Goal: Task Accomplishment & Management: Manage account settings

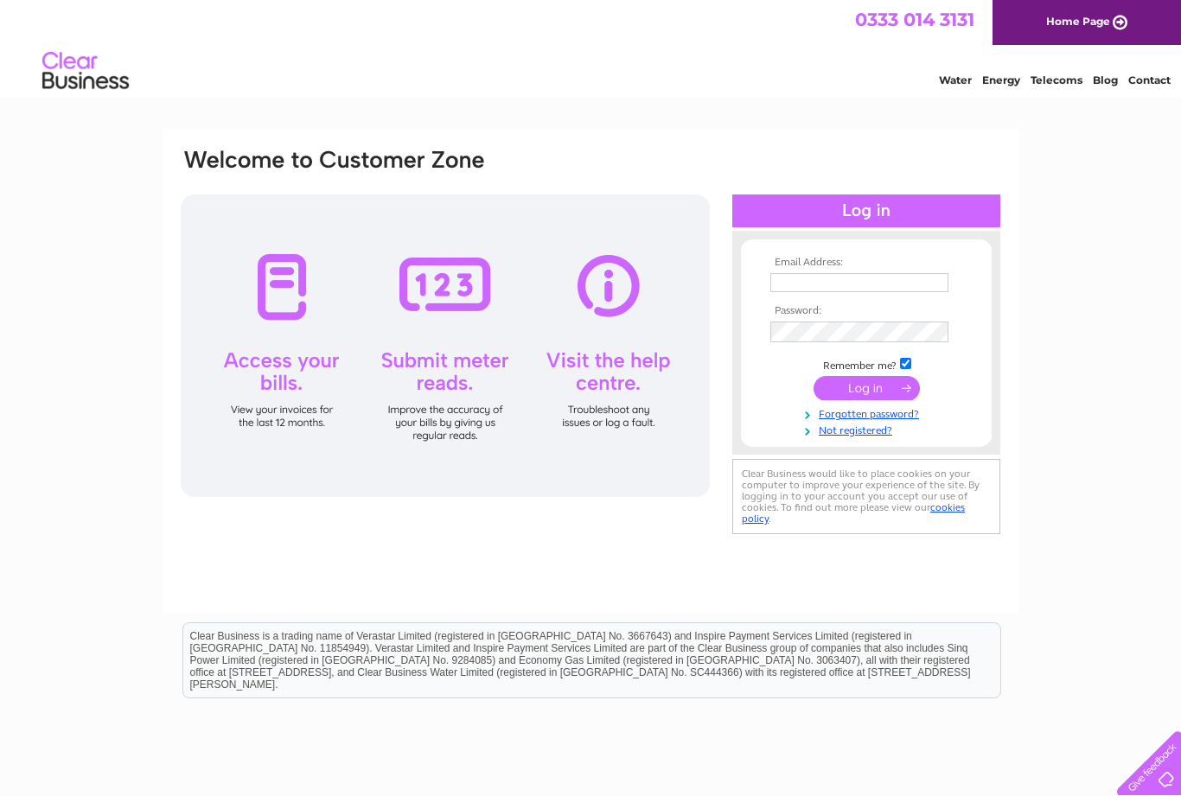
click at [803, 274] on input "text" at bounding box center [859, 282] width 178 height 19
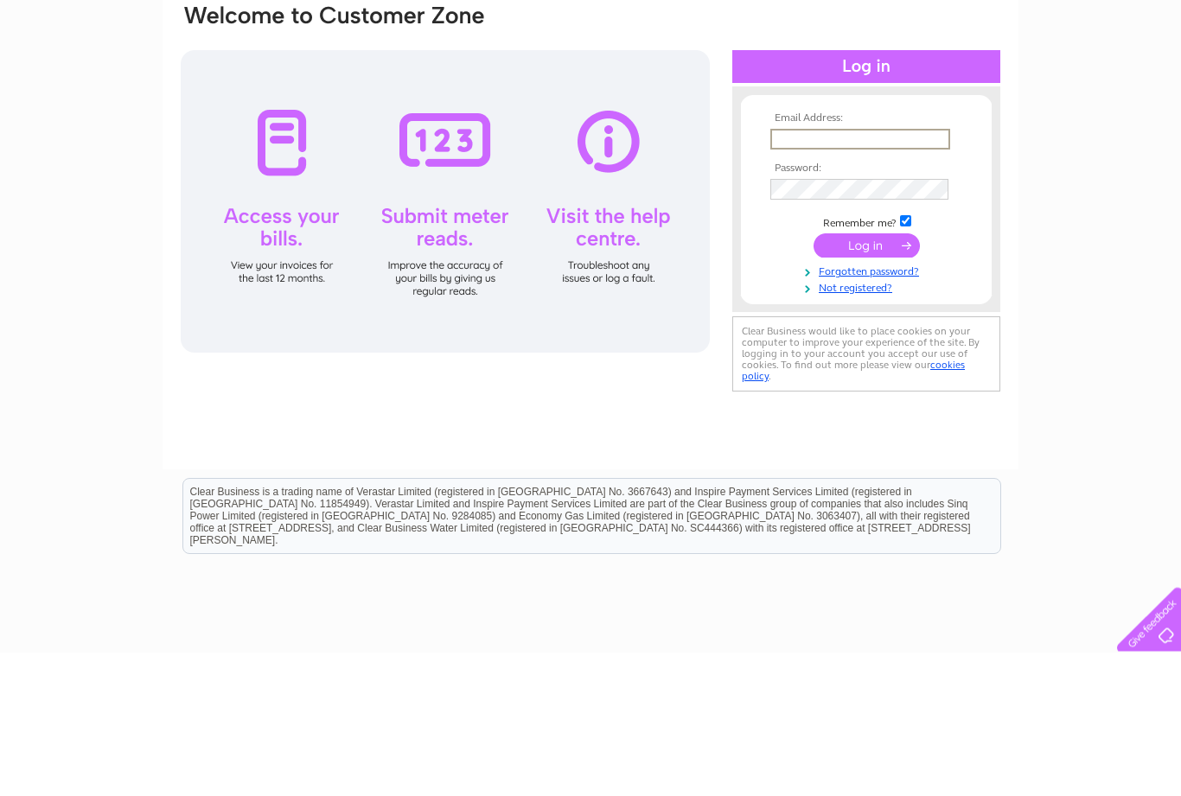
scroll to position [70, 0]
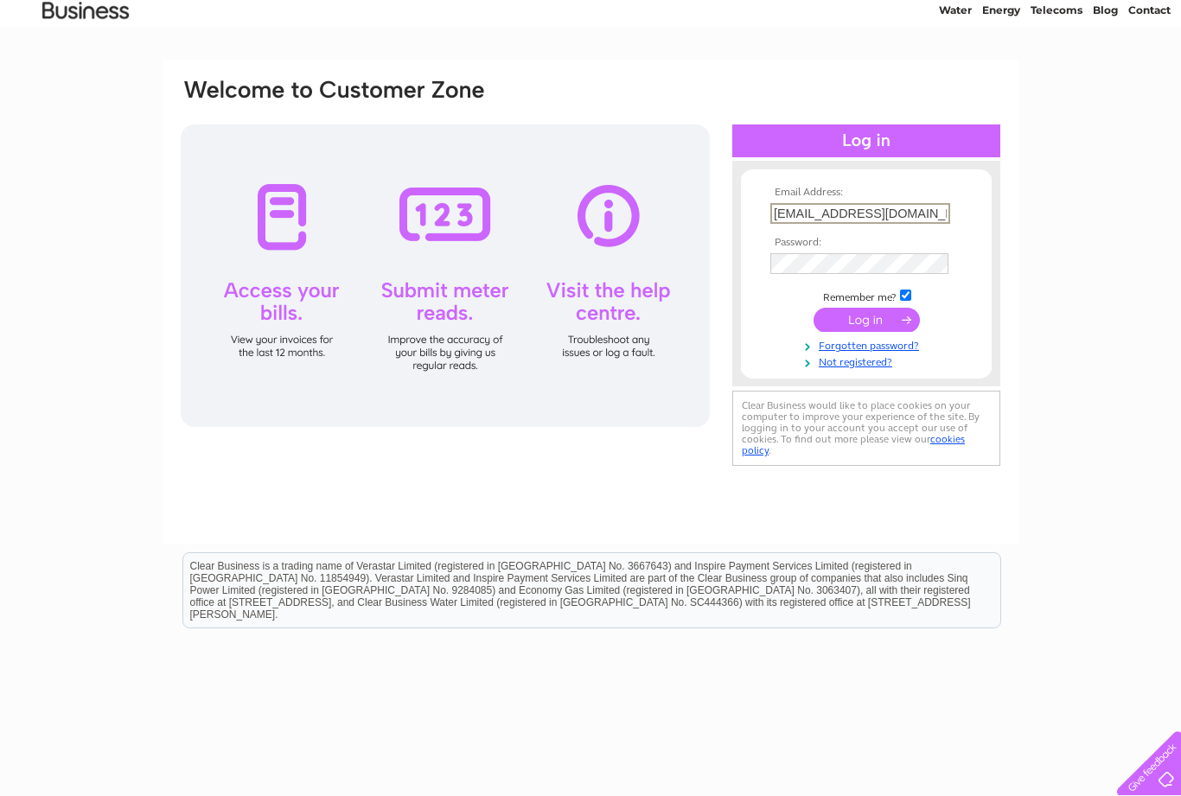
type input "[EMAIL_ADDRESS][DOMAIN_NAME]"
click at [852, 311] on input "submit" at bounding box center [867, 320] width 106 height 24
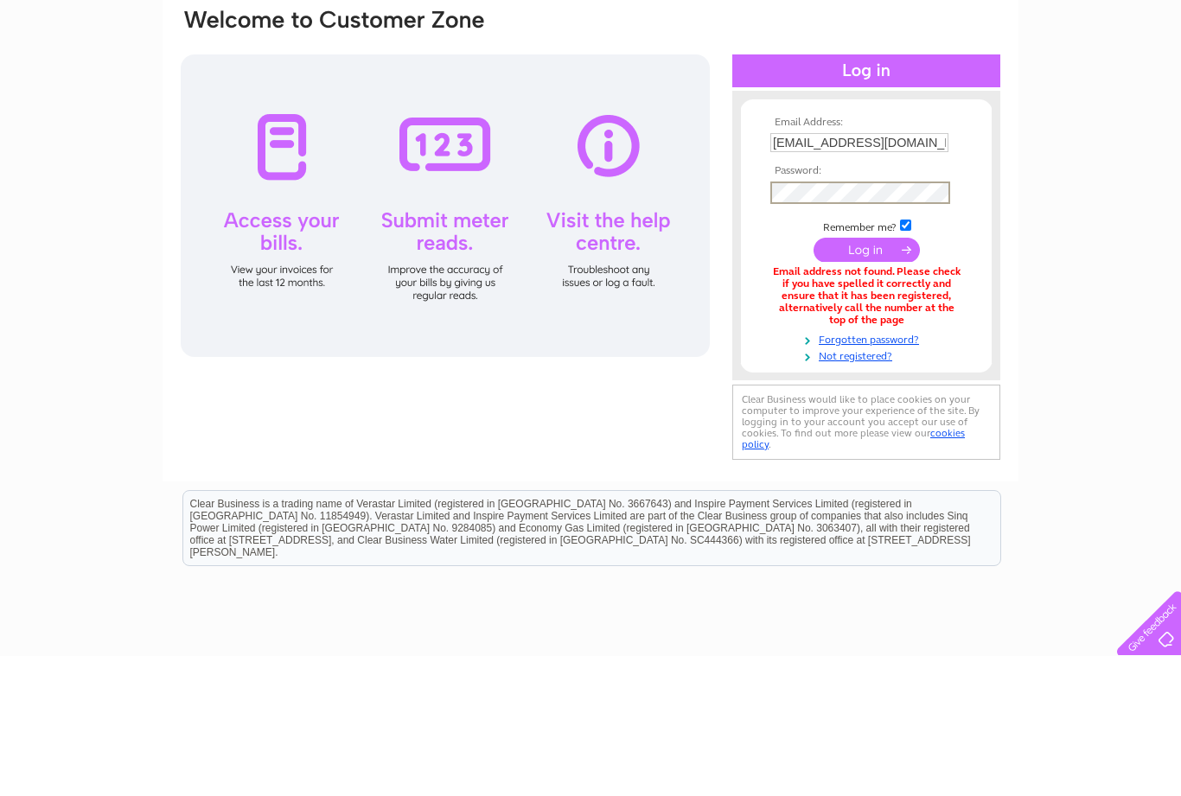
click at [871, 378] on input "submit" at bounding box center [867, 390] width 106 height 24
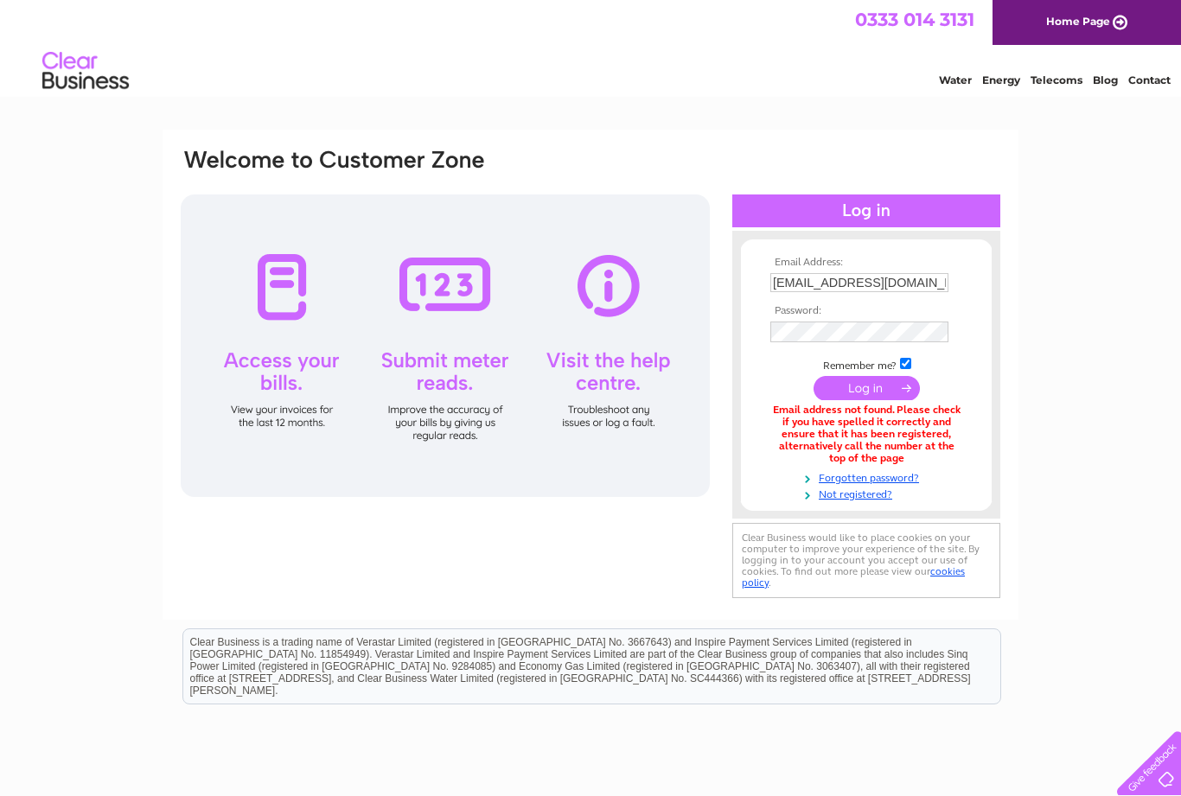
click at [846, 385] on input "submit" at bounding box center [867, 388] width 106 height 24
click at [910, 469] on link "Forgotten password?" at bounding box center [868, 477] width 196 height 16
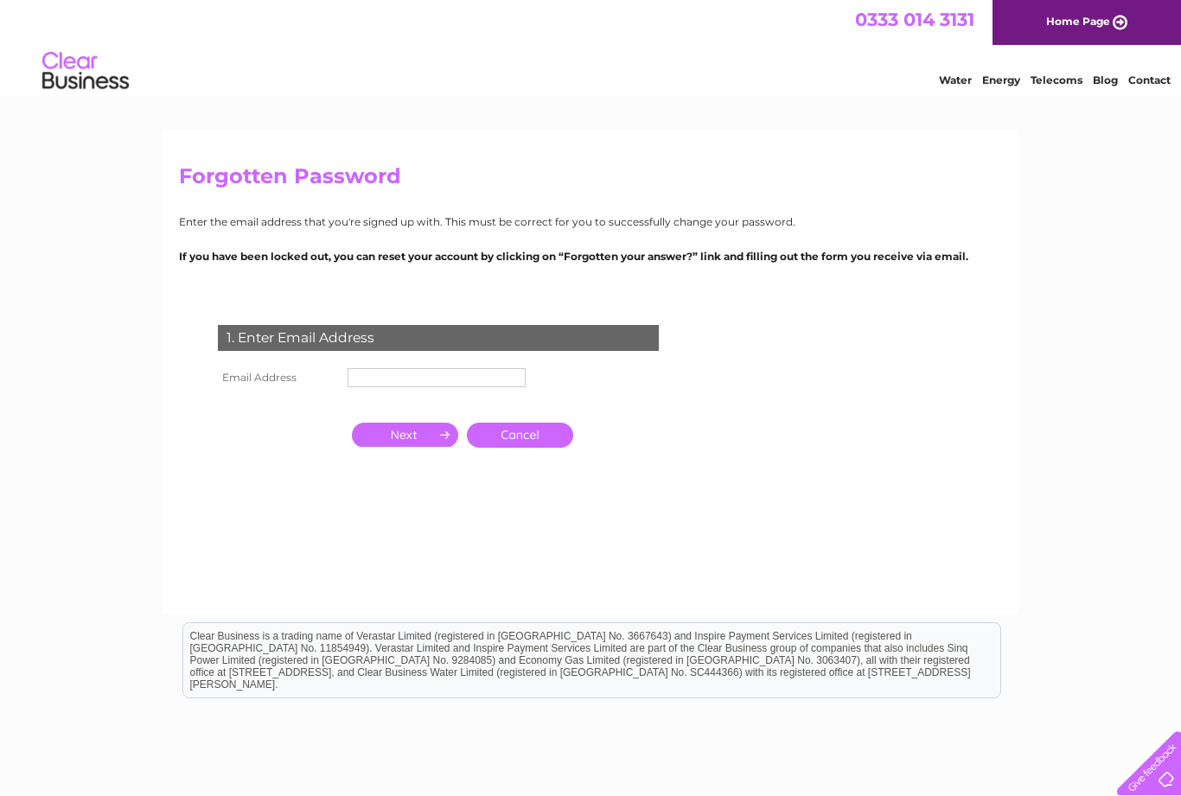
click at [371, 372] on input "text" at bounding box center [437, 377] width 178 height 19
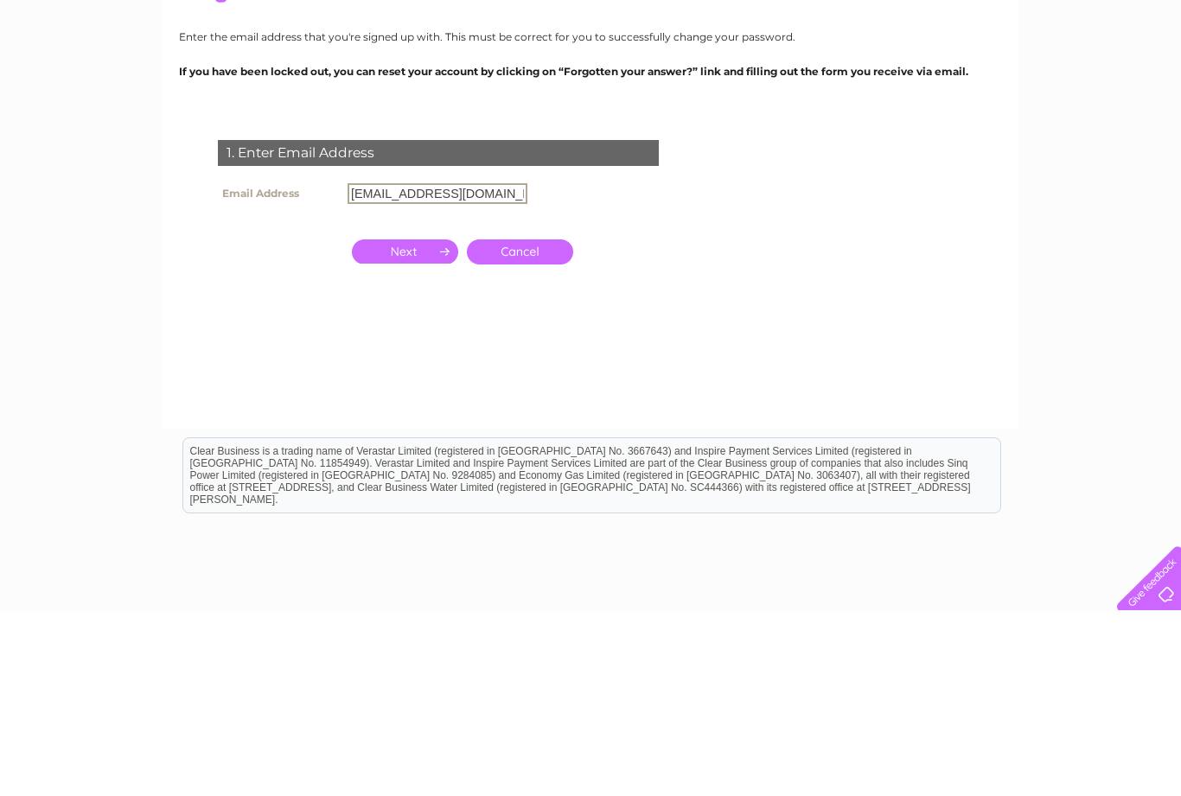
type input "[EMAIL_ADDRESS][DOMAIN_NAME]"
click at [402, 425] on input "button" at bounding box center [405, 437] width 106 height 24
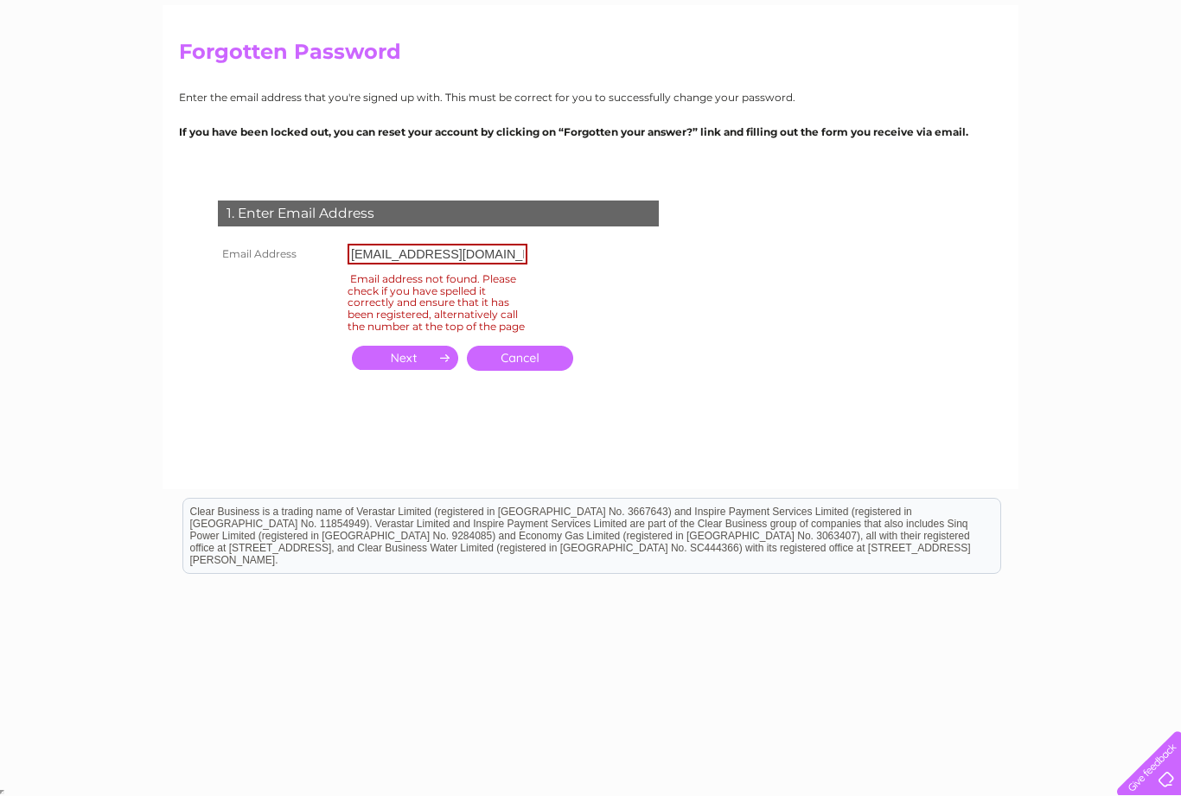
scroll to position [122, 0]
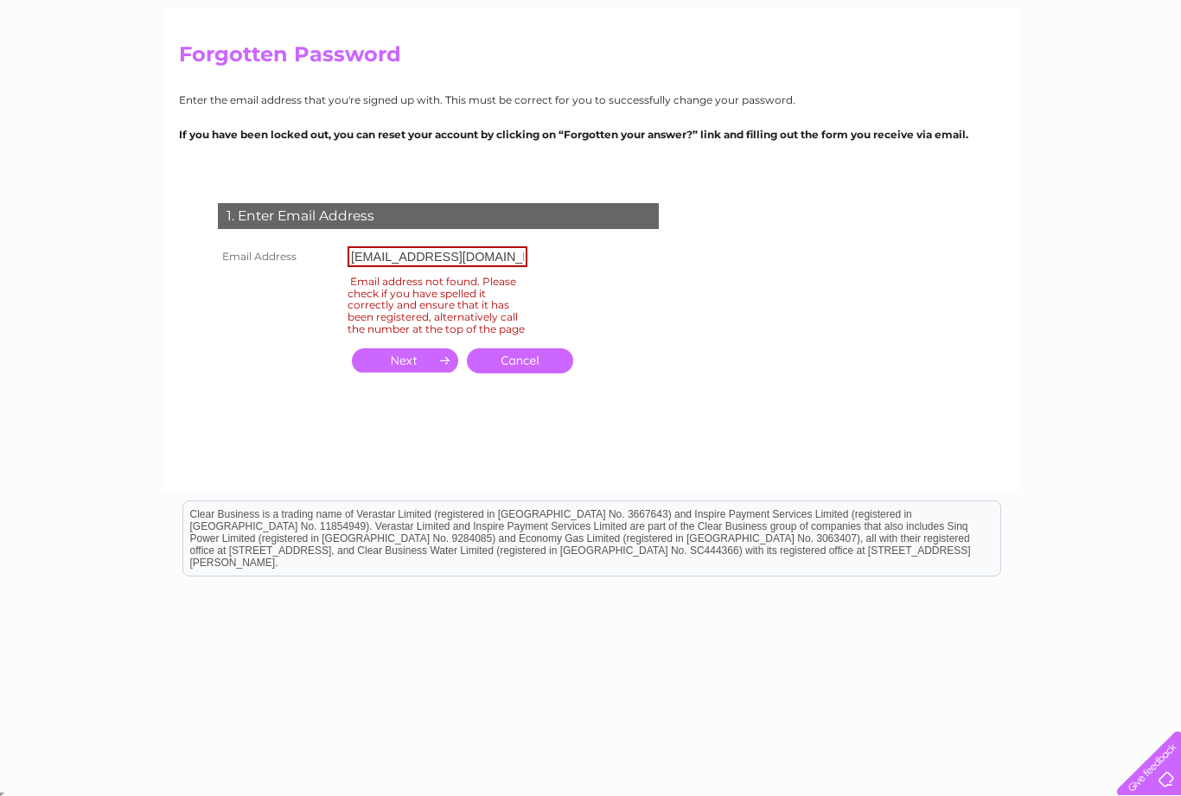
click at [496, 250] on input "Michellebailey777@hotmail.co.uk" at bounding box center [438, 256] width 180 height 21
click at [515, 369] on link "Cancel" at bounding box center [520, 360] width 106 height 25
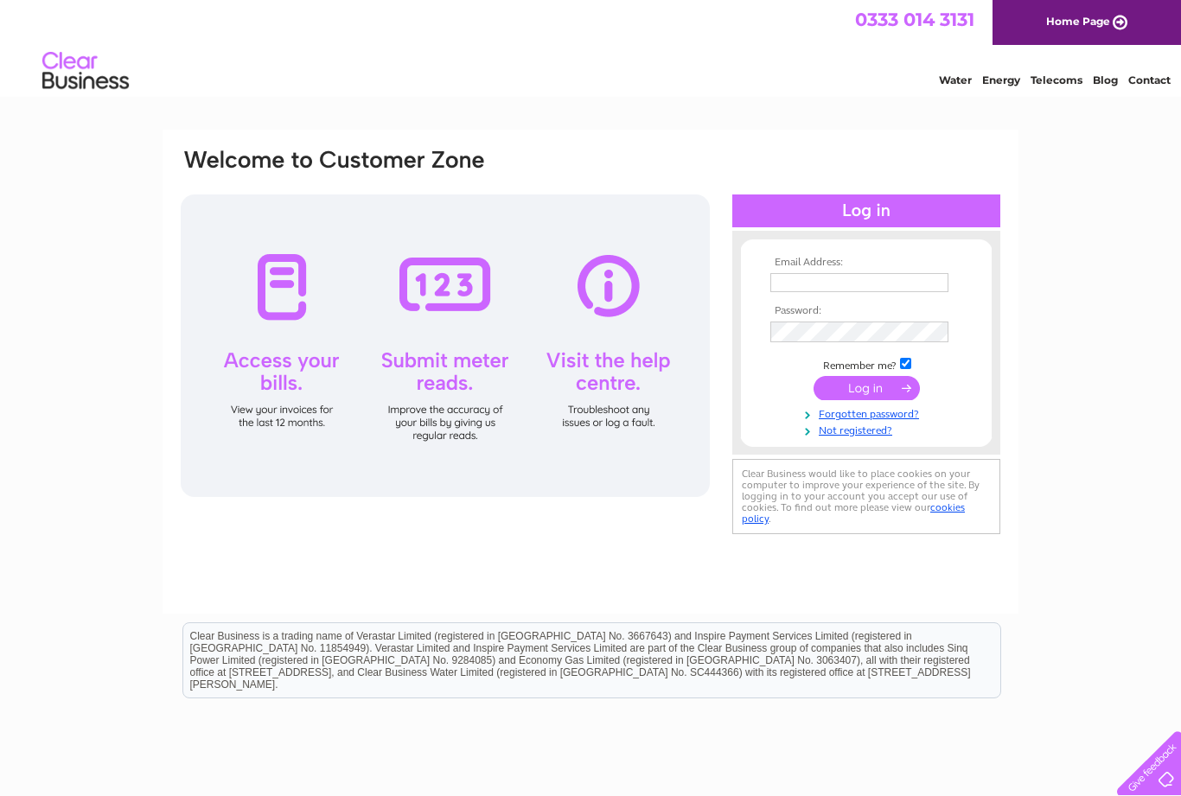
click at [790, 281] on input "text" at bounding box center [859, 282] width 178 height 19
type input "[EMAIL_ADDRESS][DOMAIN_NAME]"
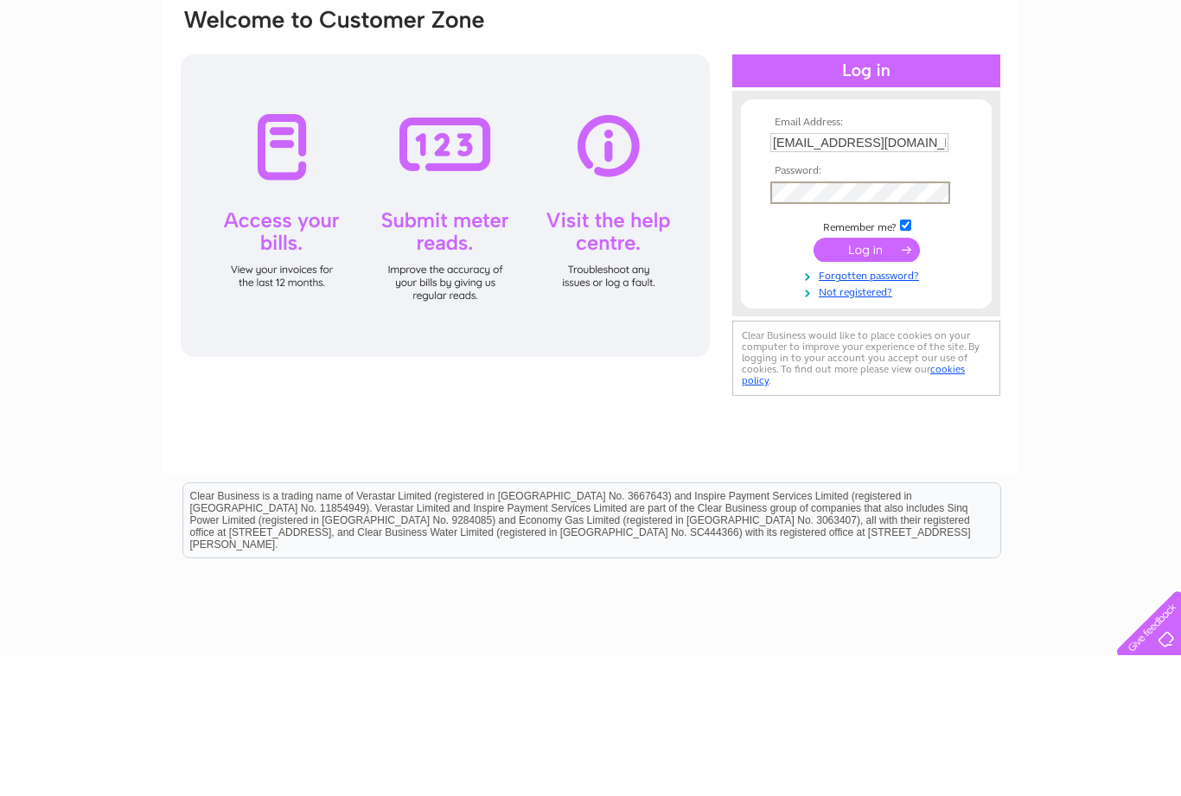
click at [862, 378] on input "submit" at bounding box center [867, 390] width 106 height 24
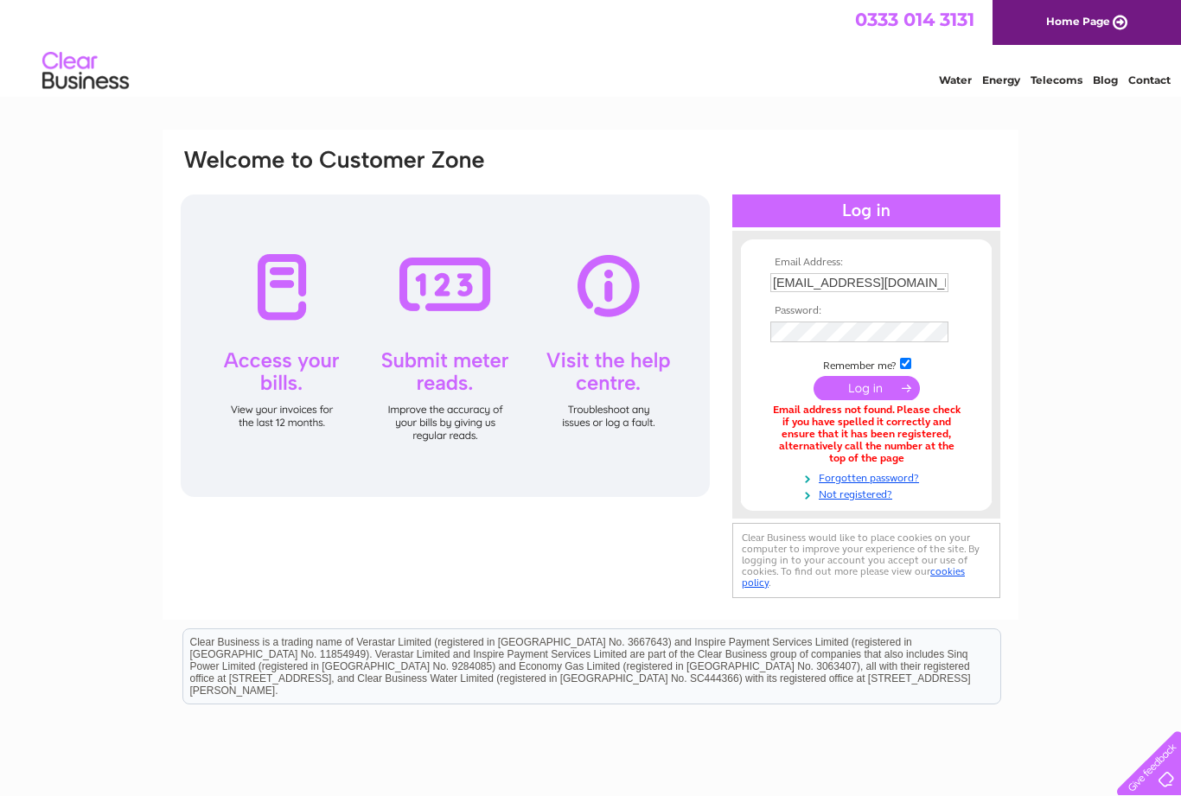
click at [845, 493] on link "Not registered?" at bounding box center [868, 493] width 196 height 16
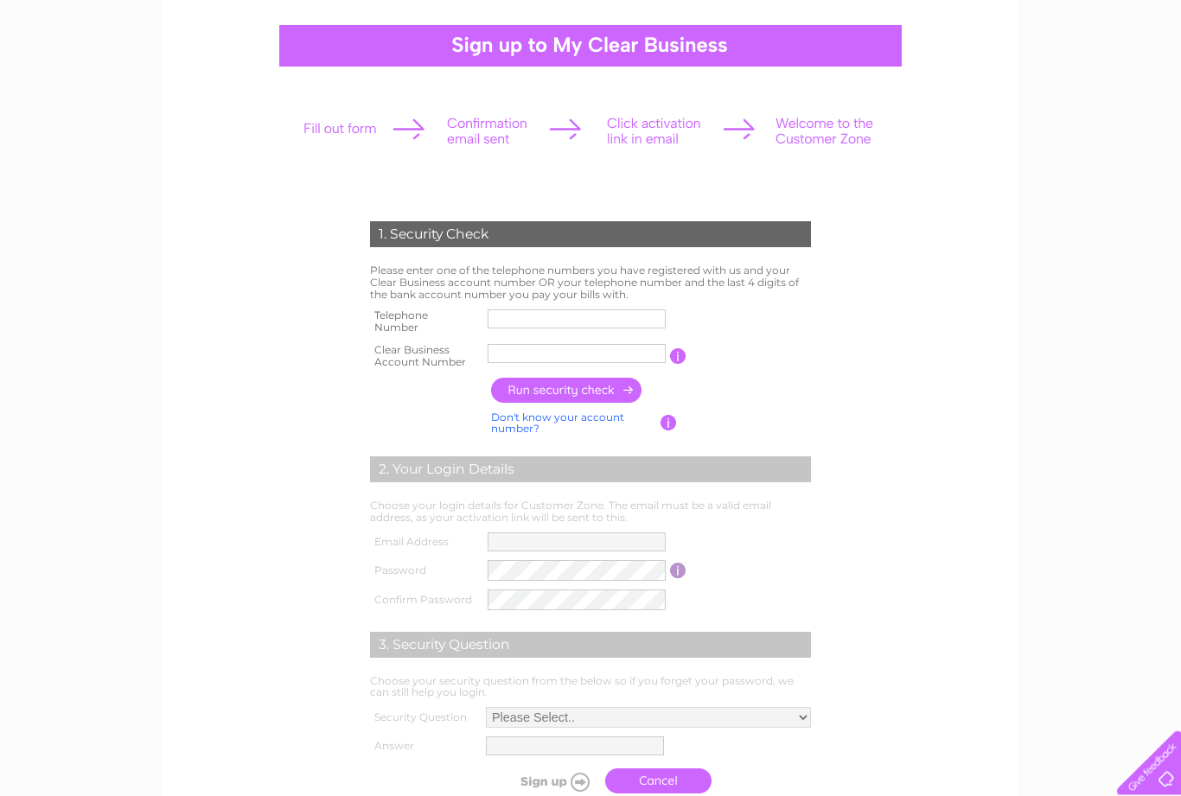
scroll to position [148, 0]
click at [515, 312] on input "text" at bounding box center [577, 319] width 178 height 19
type input "07958178609"
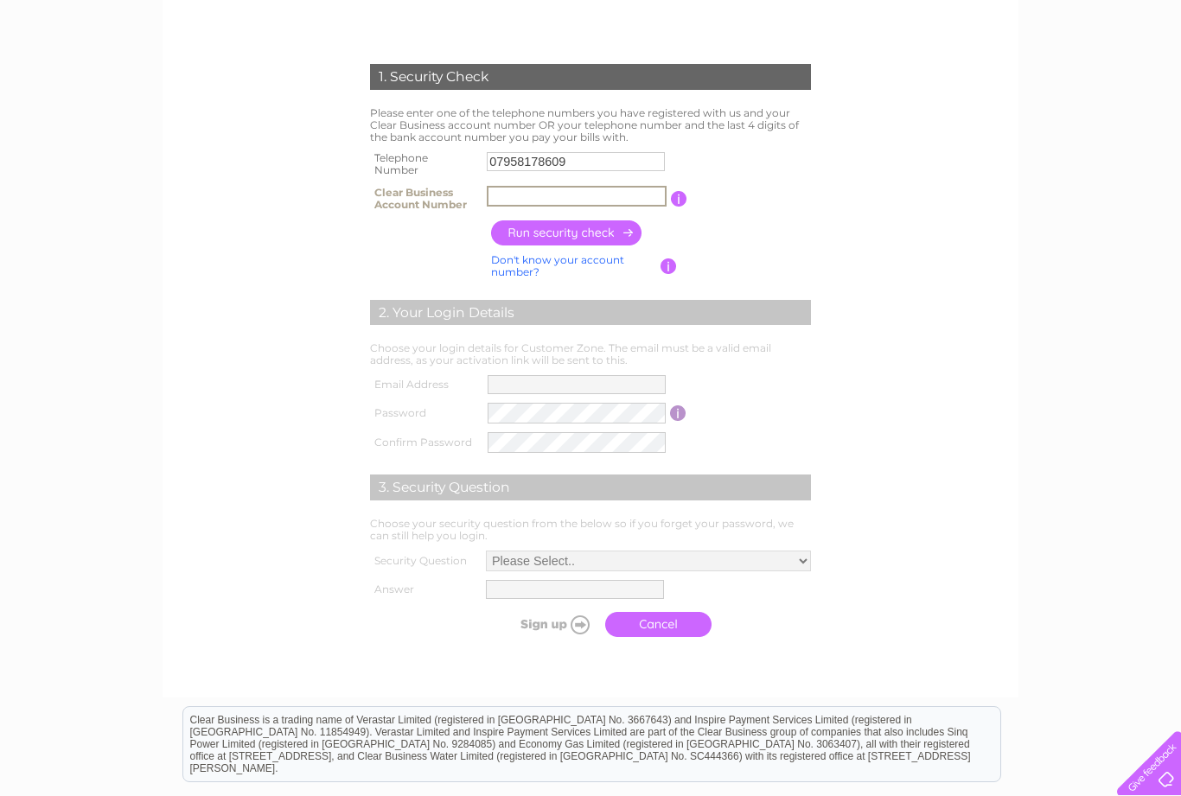
scroll to position [306, 0]
type input "9"
type input "30323129"
click at [552, 223] on input "button" at bounding box center [567, 232] width 152 height 25
type input "**********"
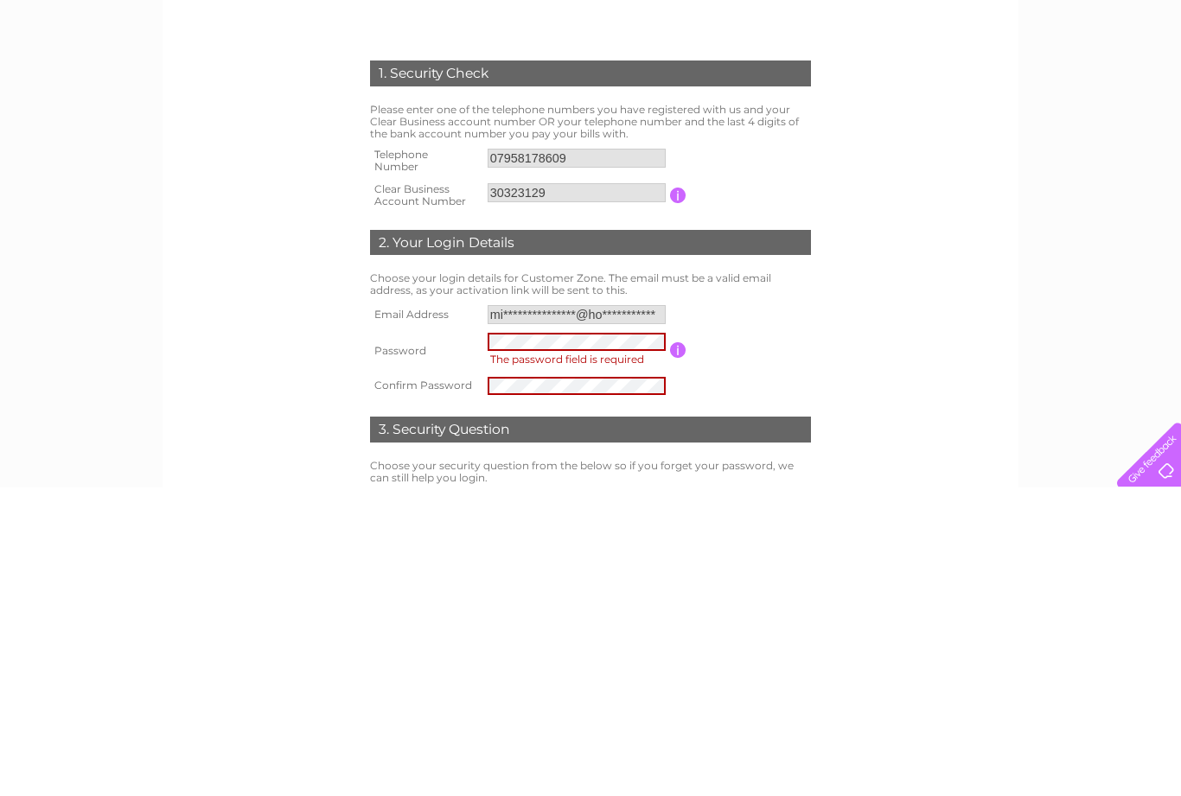
scroll to position [309, 0]
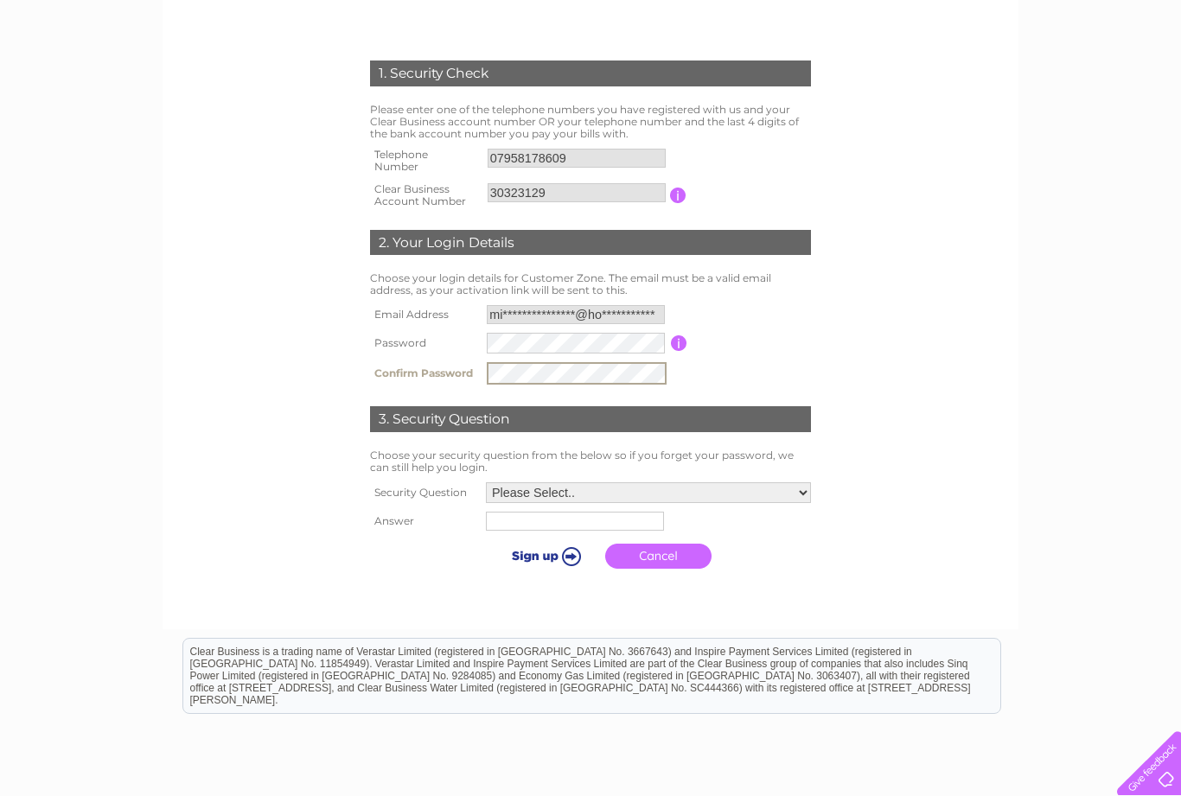
click at [796, 489] on select "Please Select.. In what town or city was your first job? In what town or city d…" at bounding box center [648, 493] width 325 height 21
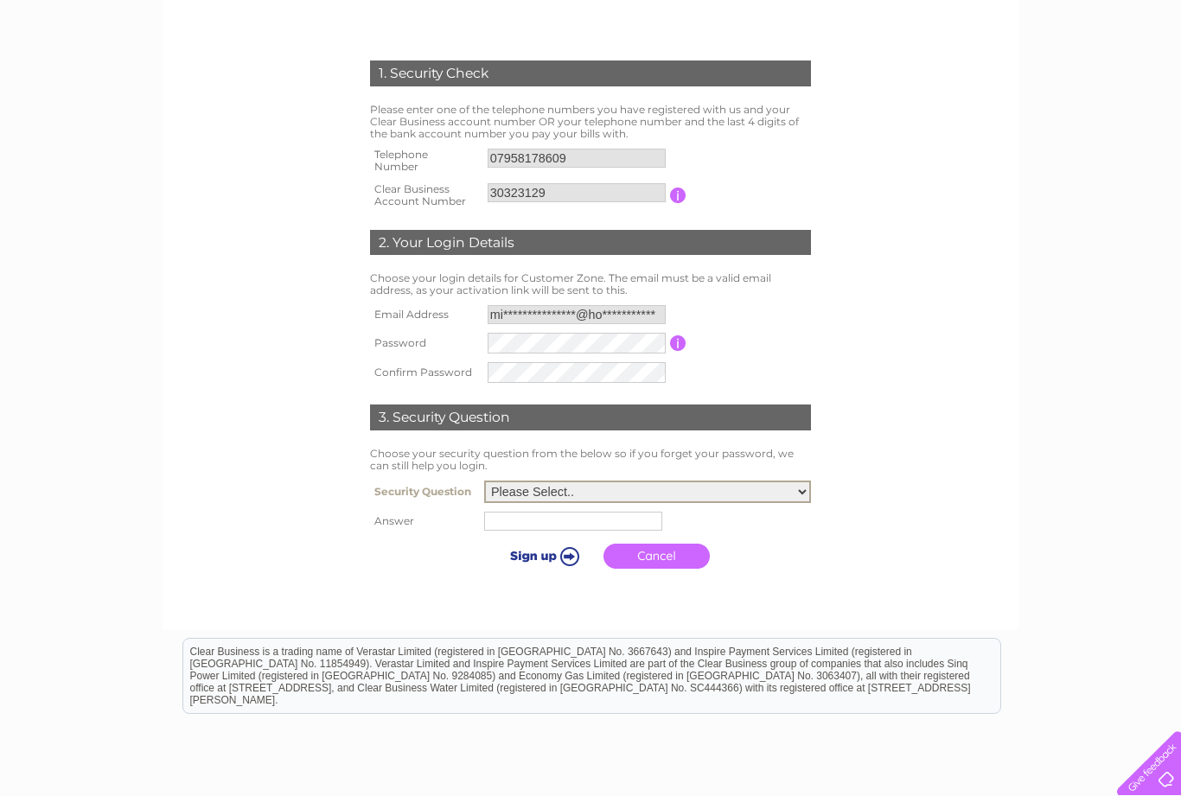
select select "5"
click at [493, 515] on input "text" at bounding box center [573, 521] width 178 height 19
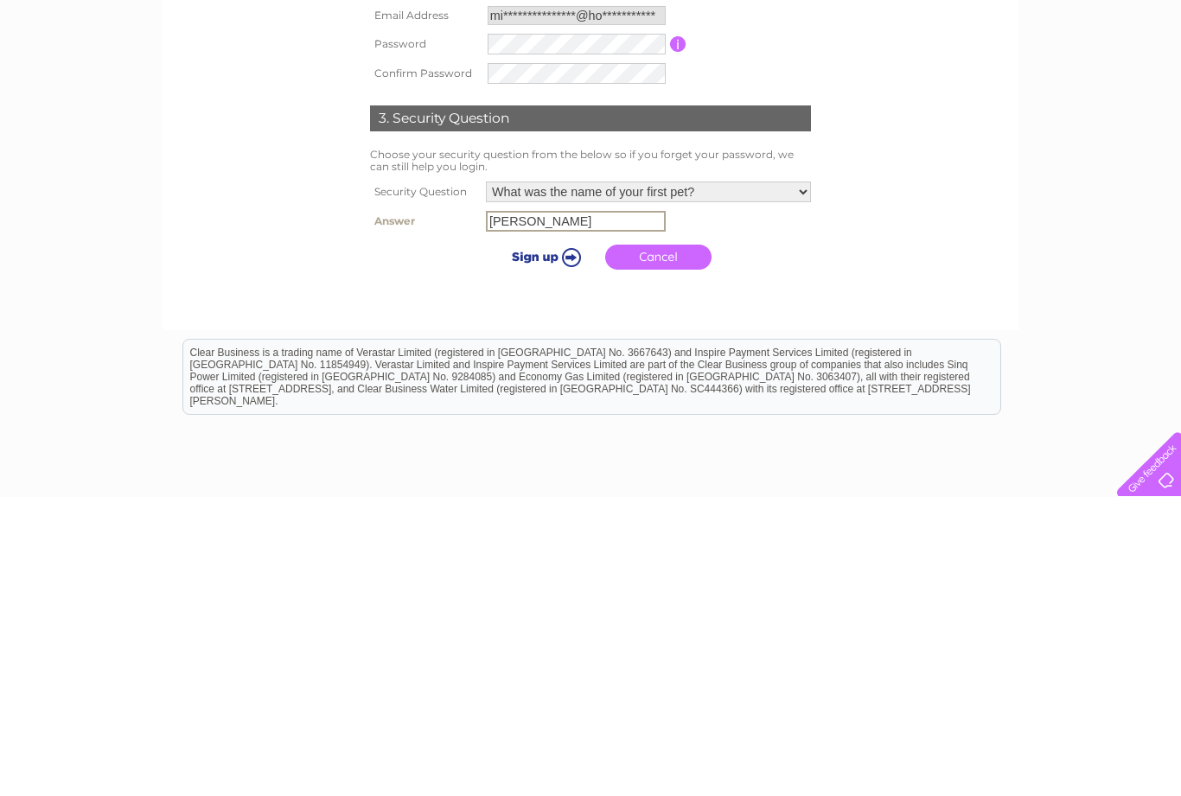
type input "Rufus"
click at [523, 544] on input "submit" at bounding box center [543, 556] width 106 height 24
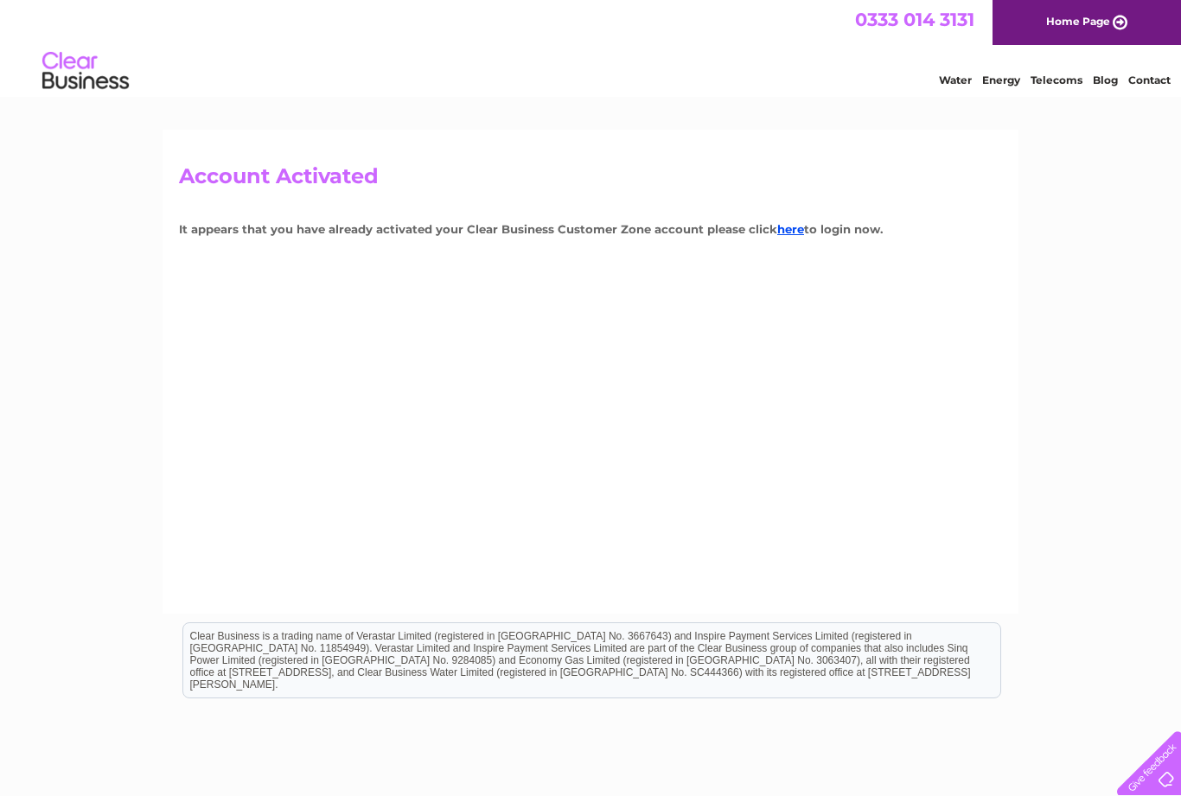
click at [779, 234] on link "here" at bounding box center [790, 229] width 27 height 14
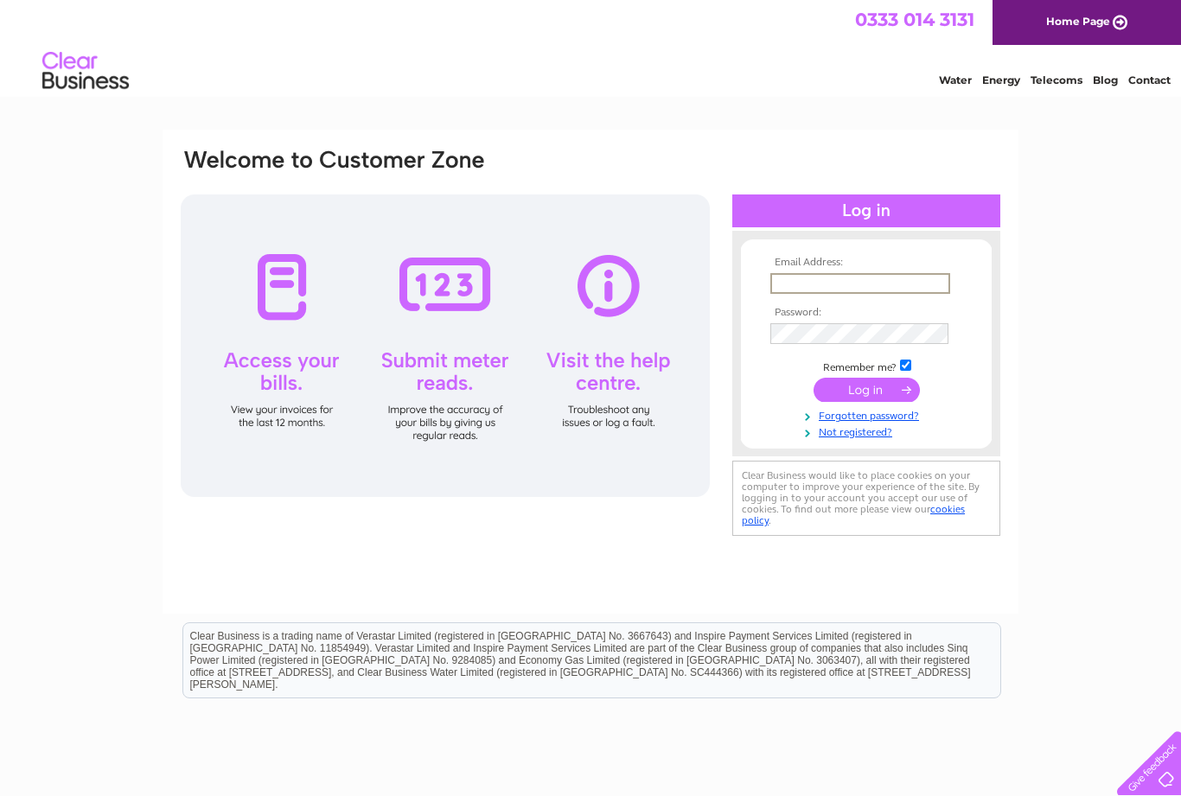
type input "**********"
click at [866, 402] on input "submit" at bounding box center [867, 390] width 106 height 24
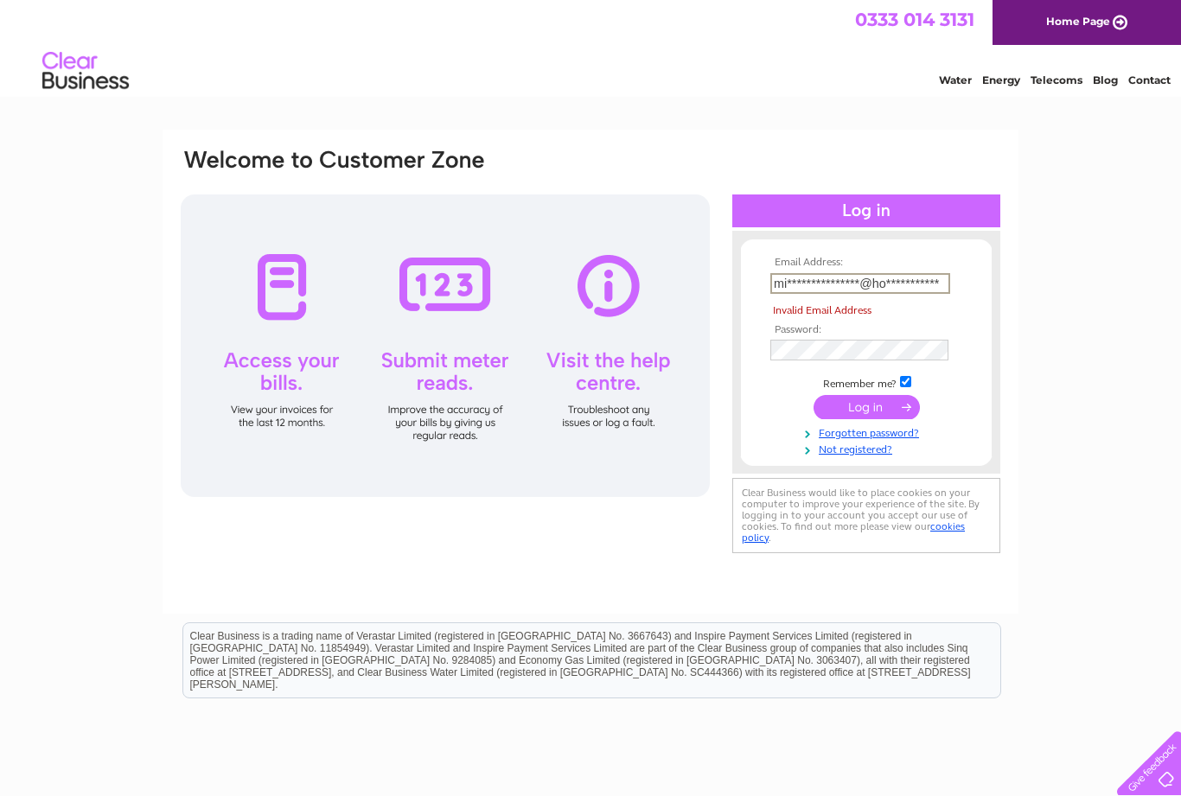
click at [847, 401] on input "submit" at bounding box center [867, 407] width 106 height 24
click at [858, 401] on input "submit" at bounding box center [867, 407] width 106 height 24
click at [862, 399] on input "submit" at bounding box center [867, 407] width 106 height 24
click at [1037, 304] on div "**********" at bounding box center [590, 520] width 1181 height 780
click at [858, 410] on input "submit" at bounding box center [867, 407] width 106 height 24
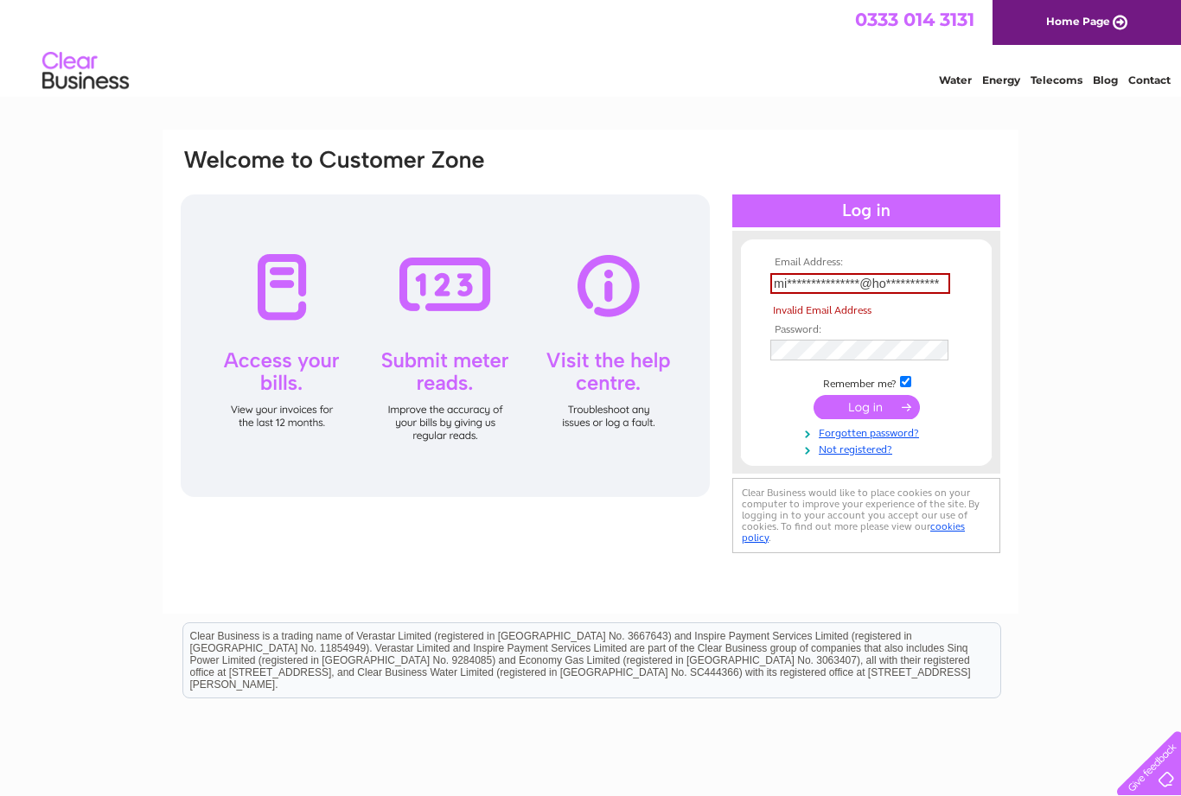
click at [876, 274] on input "**********" at bounding box center [860, 283] width 180 height 21
click at [899, 426] on link "Forgotten password?" at bounding box center [868, 432] width 196 height 16
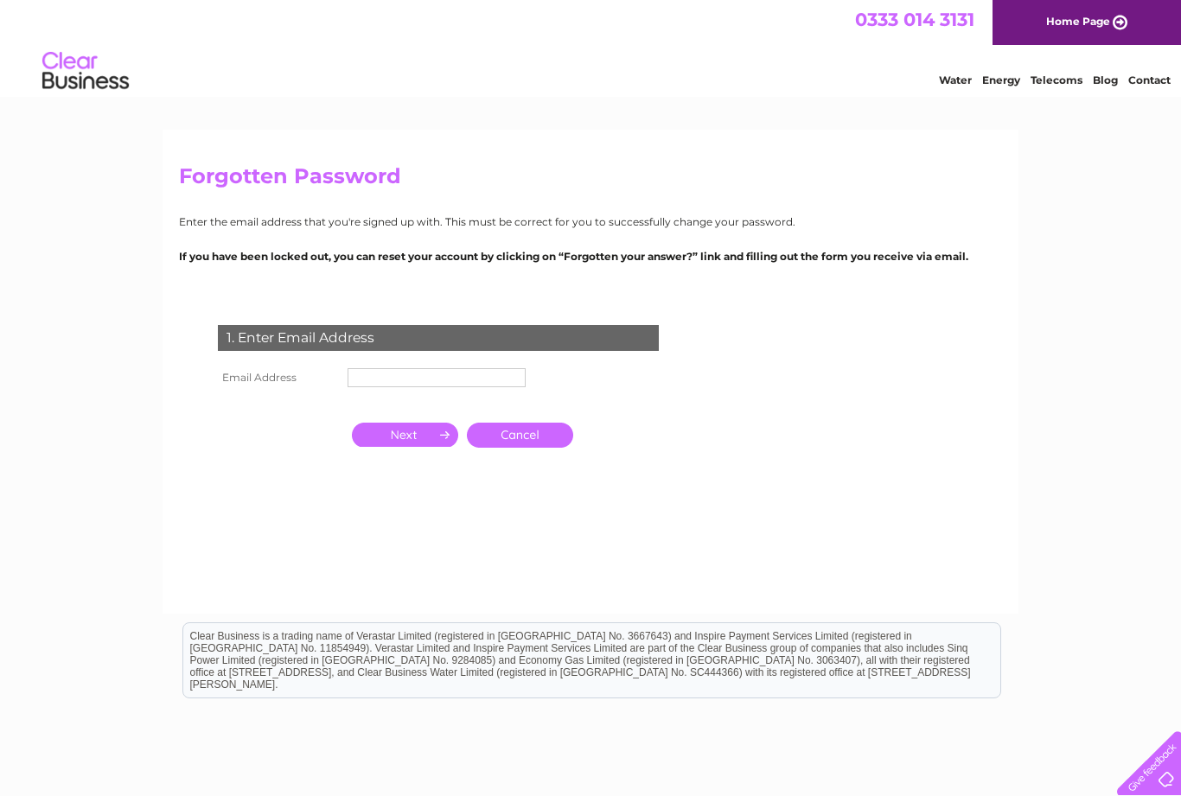
click at [354, 368] on input "text" at bounding box center [437, 377] width 178 height 19
click at [438, 374] on input "Michellebailey" at bounding box center [437, 377] width 178 height 19
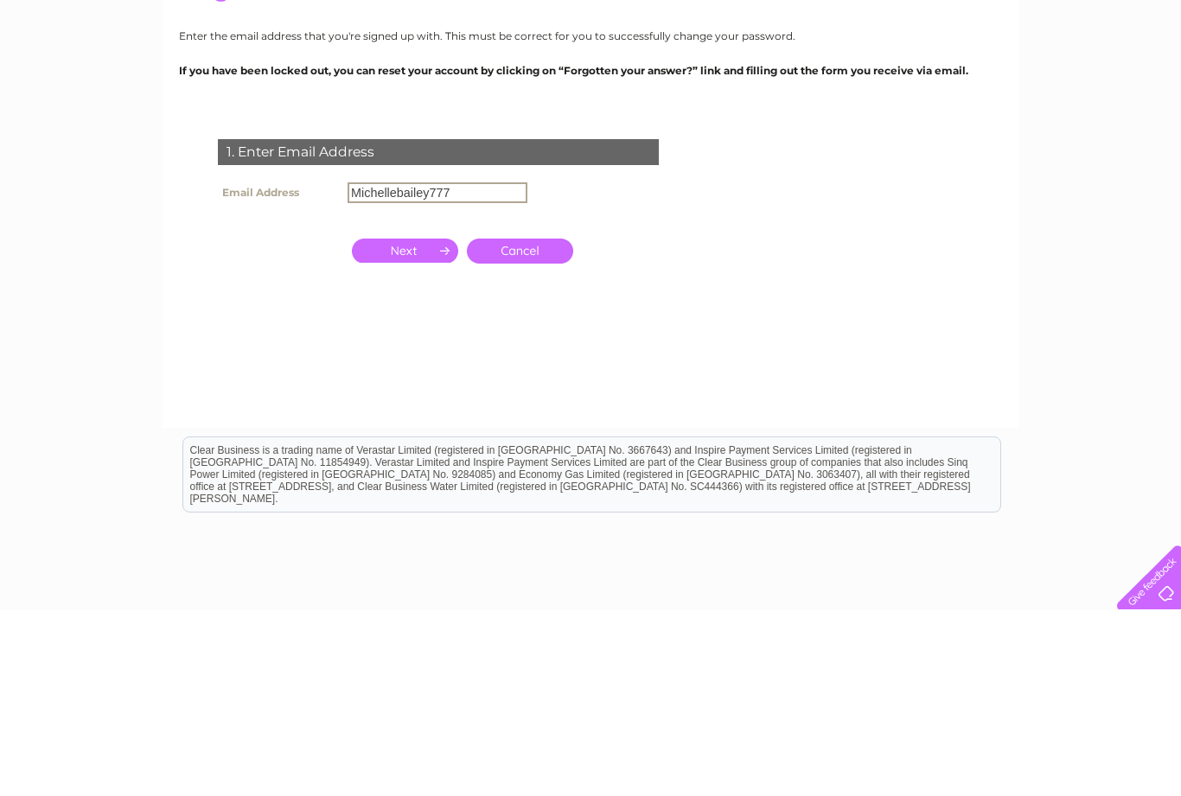
scroll to position [125, 0]
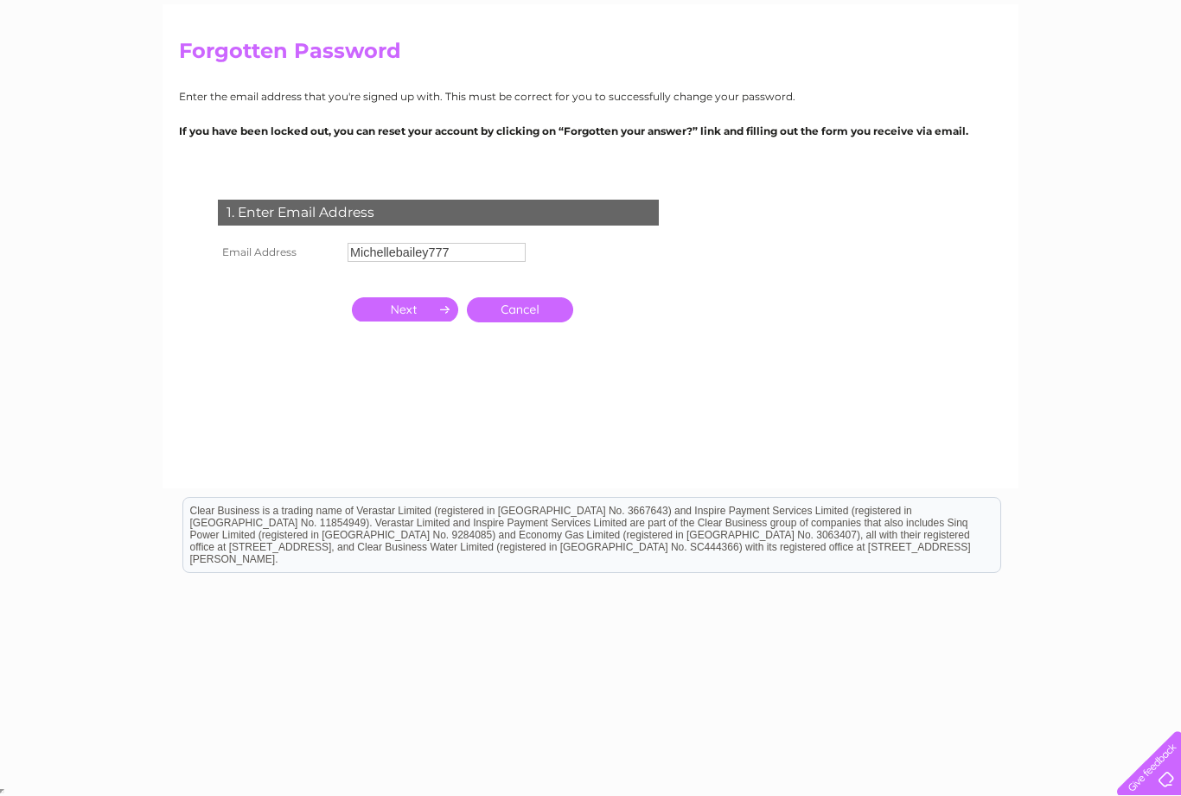
click at [469, 254] on input "Michellebailey777" at bounding box center [437, 252] width 178 height 19
type input "Michellebailey777@"
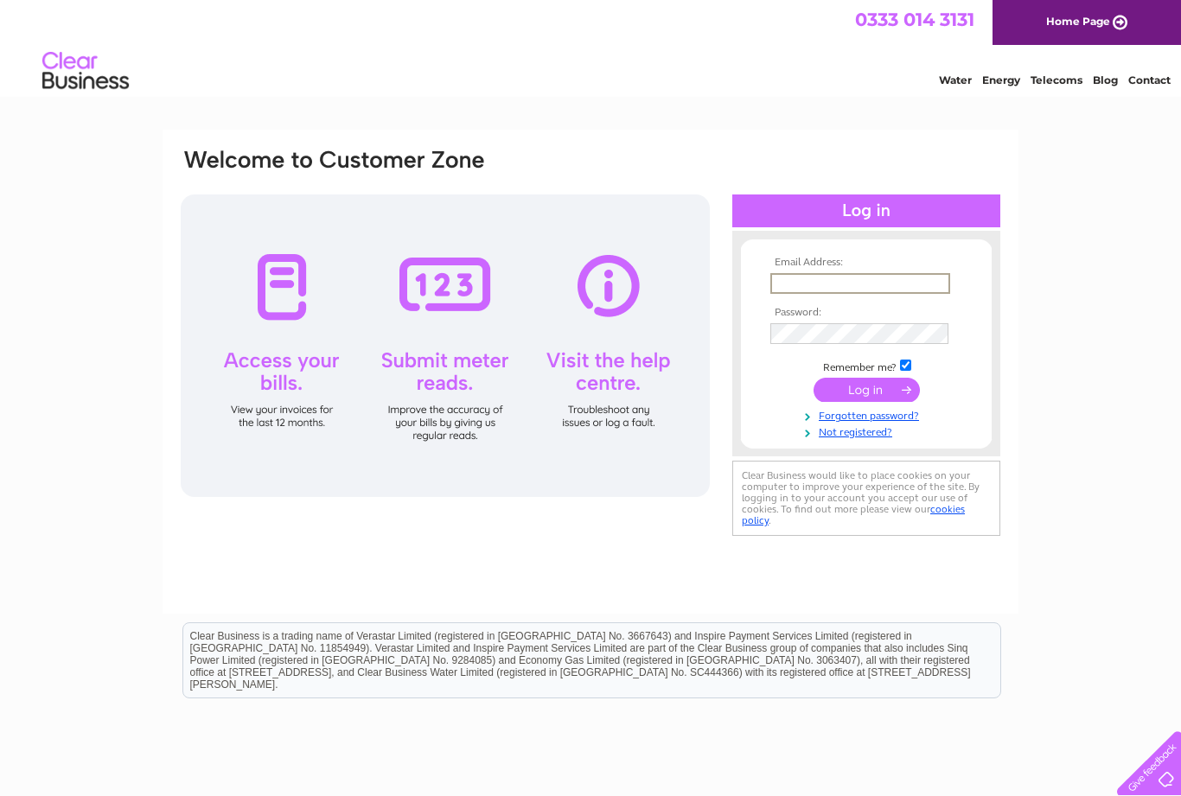
click at [792, 267] on th "Email Address:" at bounding box center [866, 263] width 201 height 12
click at [783, 267] on th "Email Address:" at bounding box center [866, 263] width 201 height 12
click at [799, 278] on input "text" at bounding box center [859, 282] width 178 height 19
click at [841, 433] on link "Not registered?" at bounding box center [868, 429] width 196 height 16
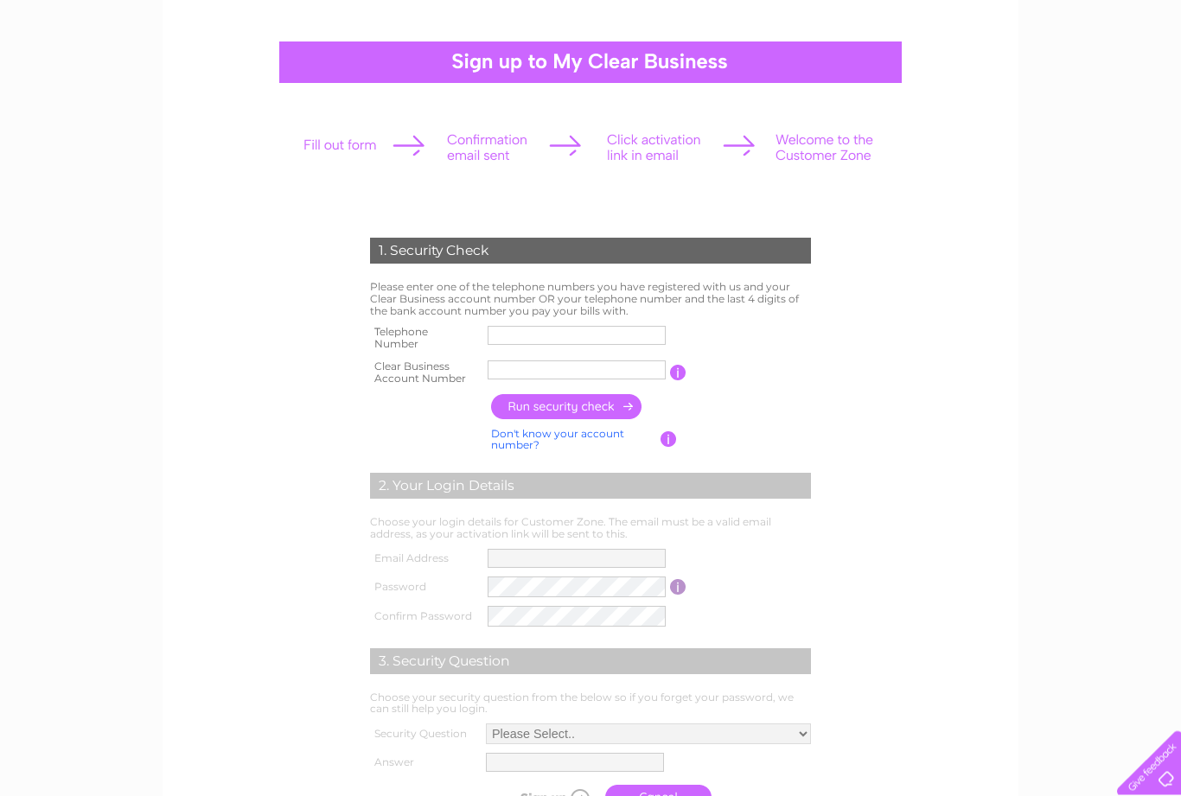
scroll to position [145, 0]
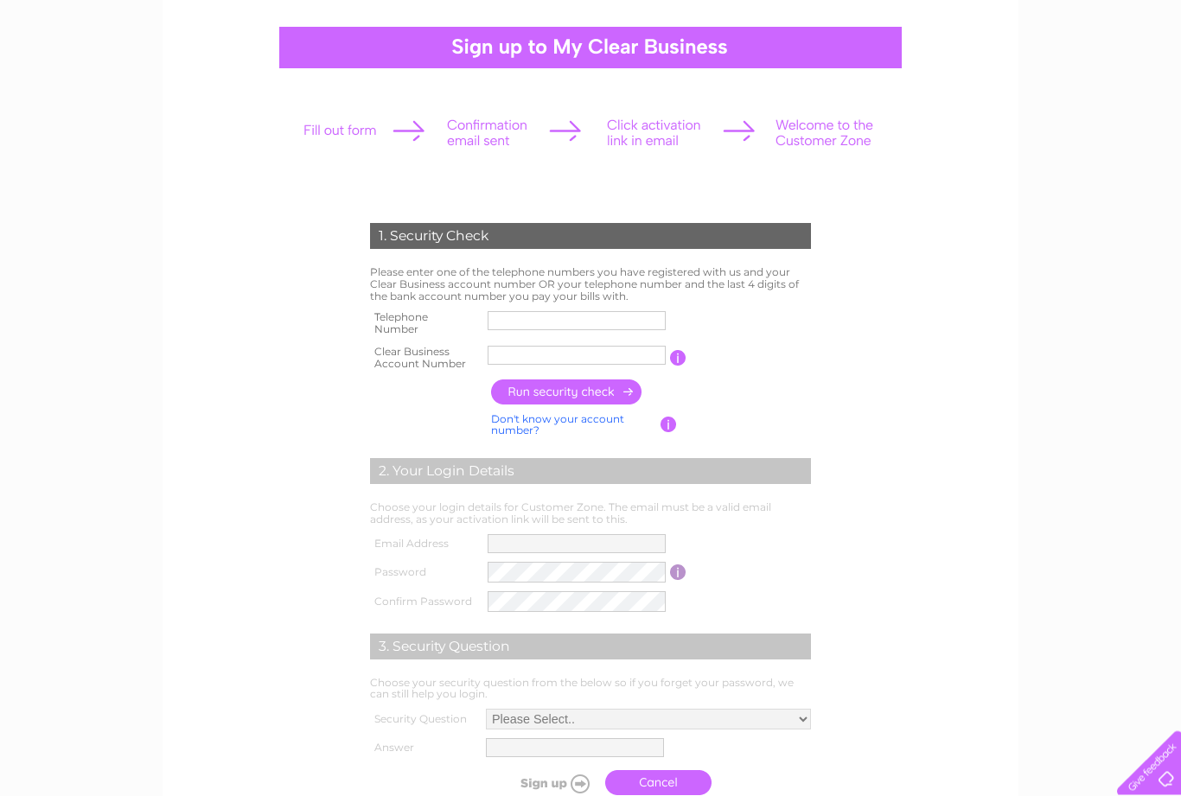
click at [504, 312] on input "text" at bounding box center [577, 321] width 178 height 19
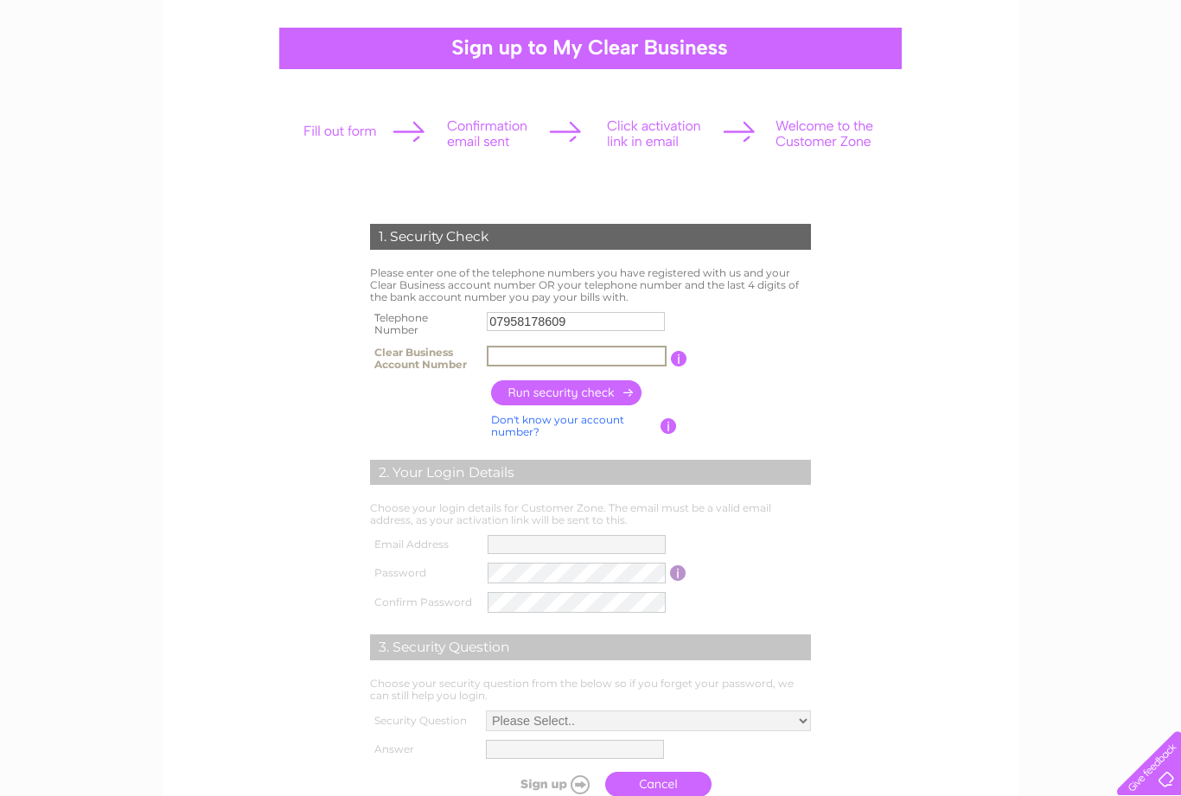
click at [598, 312] on input "07958178609" at bounding box center [576, 321] width 178 height 19
click at [599, 323] on input "07958178609" at bounding box center [578, 321] width 180 height 21
type input "0"
type input "01309676415"
click at [516, 349] on input "text" at bounding box center [577, 356] width 178 height 19
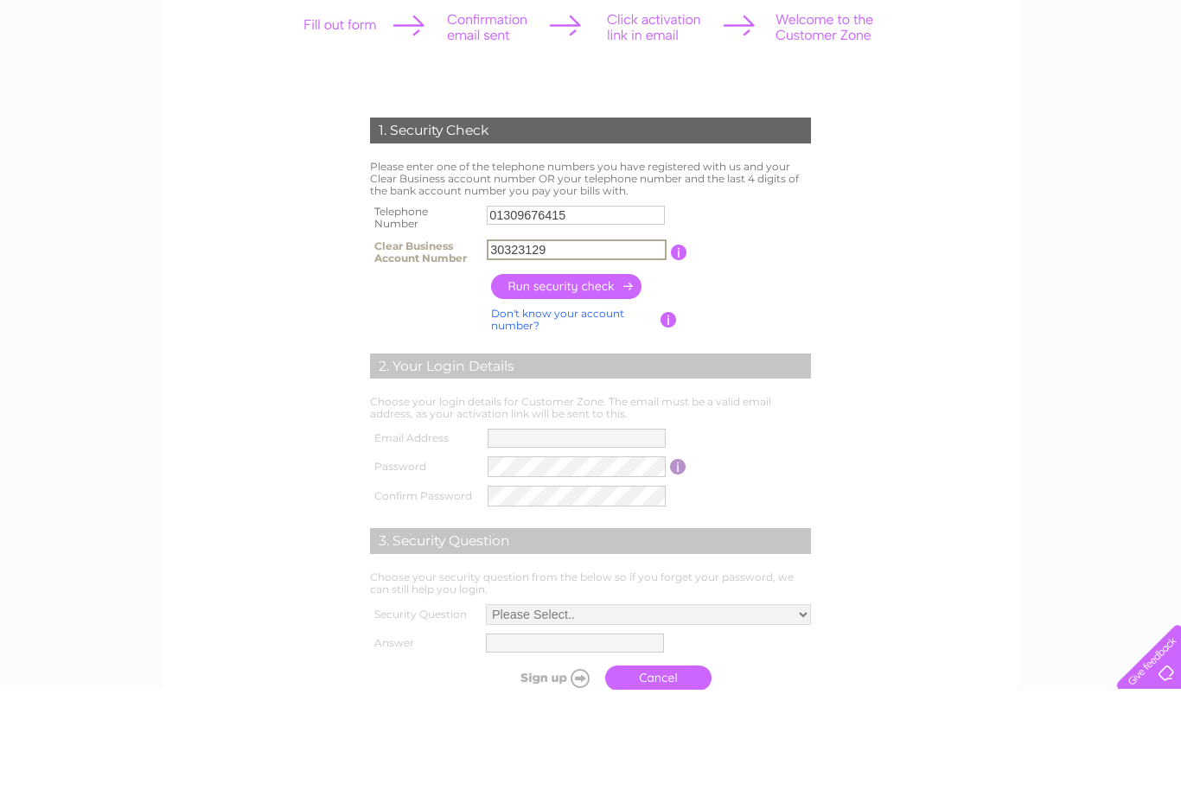
scroll to position [253, 0]
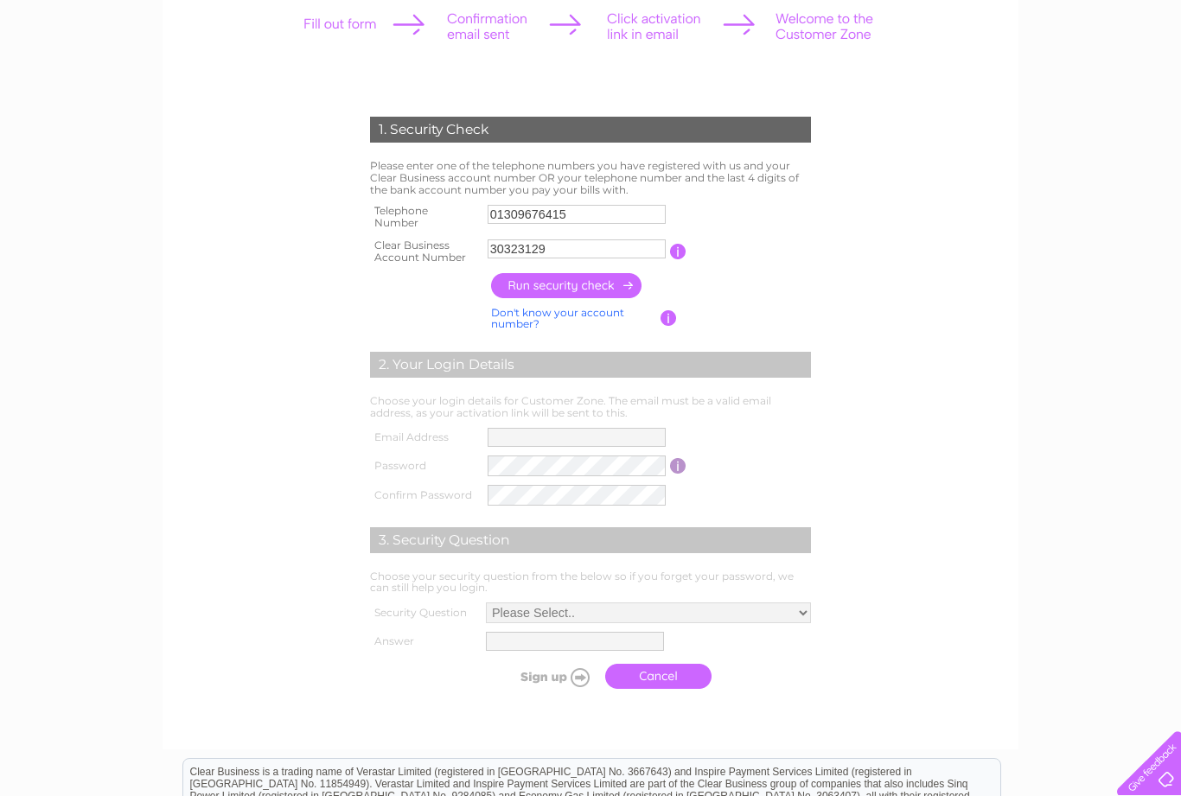
type input "30323129"
click at [535, 274] on input "button" at bounding box center [567, 285] width 152 height 25
type input "**********"
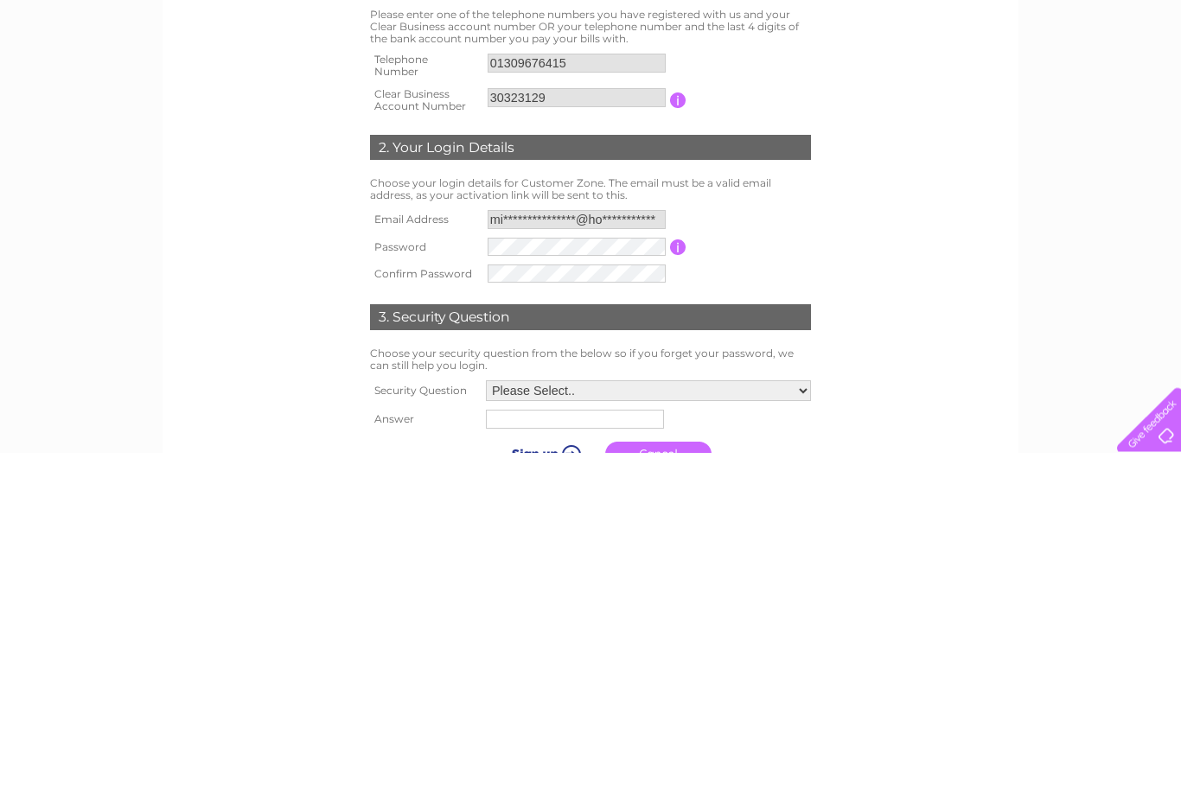
scroll to position [387, 0]
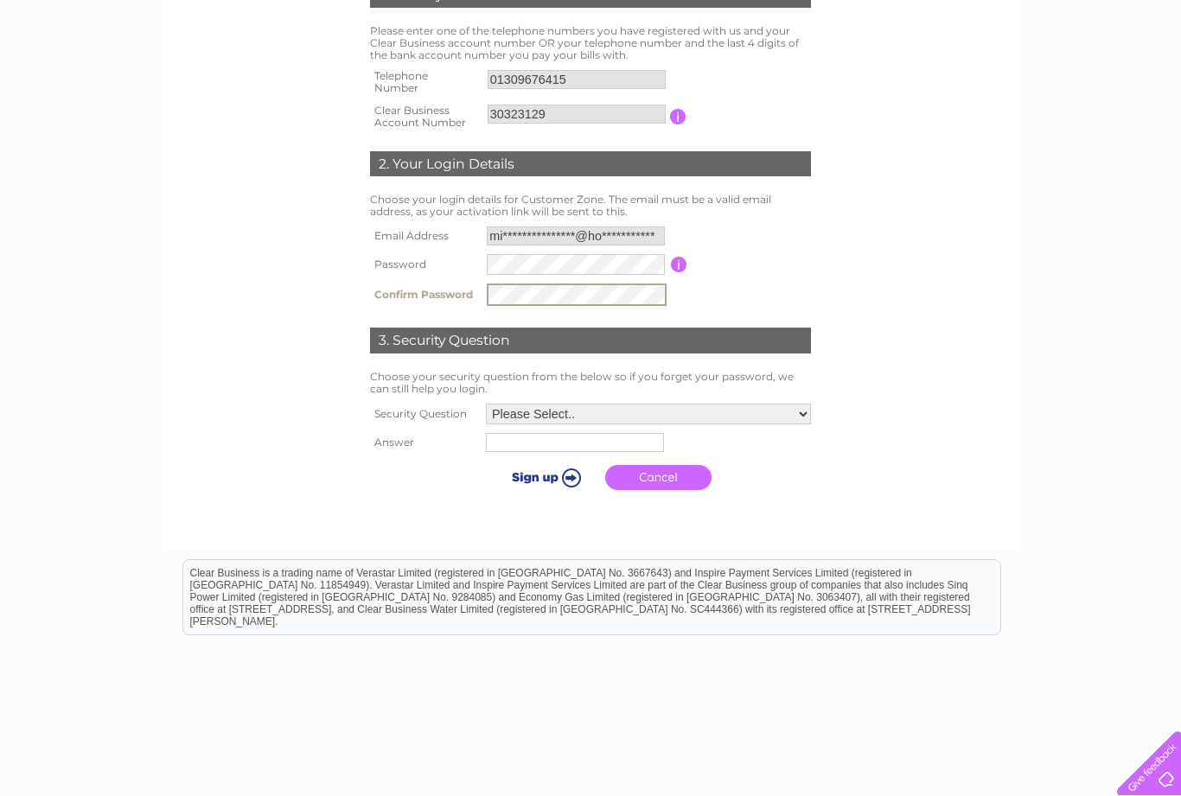
click at [801, 389] on td "Choose your security question from the below so if you forget your password, we…" at bounding box center [591, 383] width 450 height 33
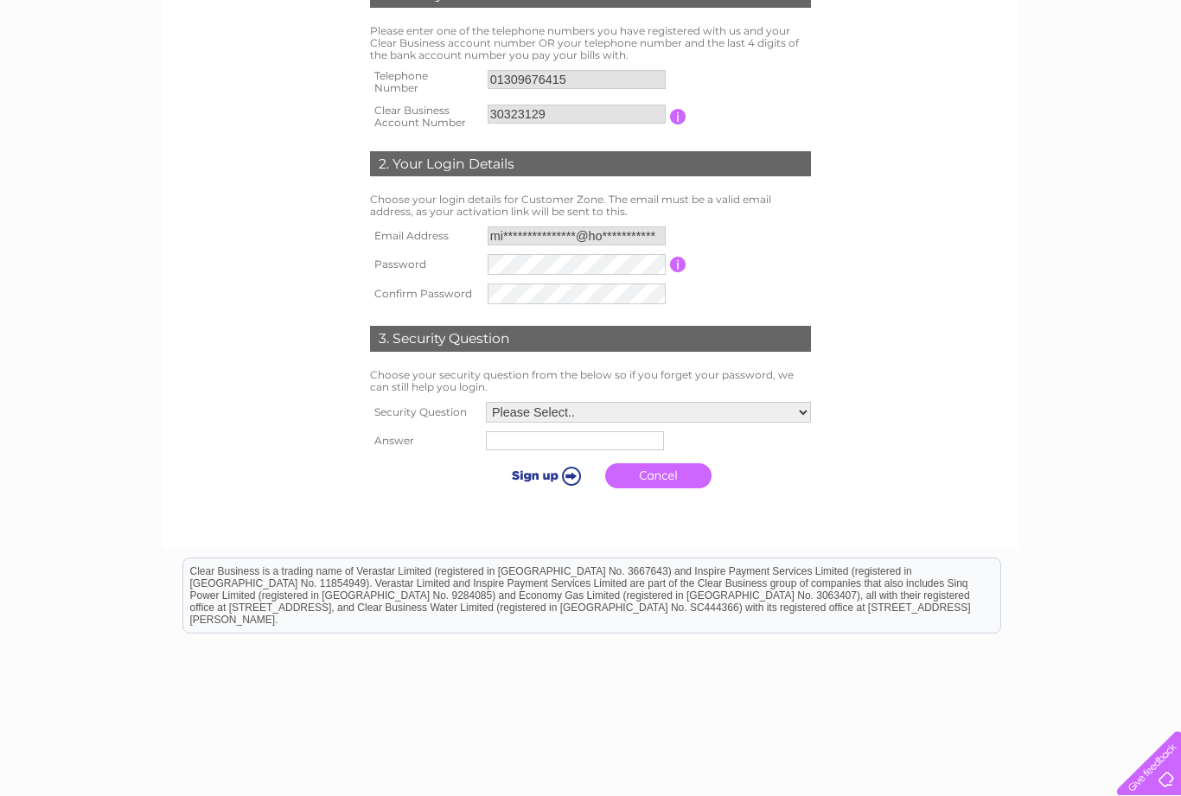
click at [795, 402] on select "Please Select.. In what town or city was your first job? In what town or city d…" at bounding box center [648, 412] width 325 height 21
click at [799, 406] on select "Please Select.. In what town or city was your first job? In what town or city d…" at bounding box center [647, 413] width 327 height 22
select select "5"
click at [485, 437] on input "text" at bounding box center [573, 442] width 178 height 19
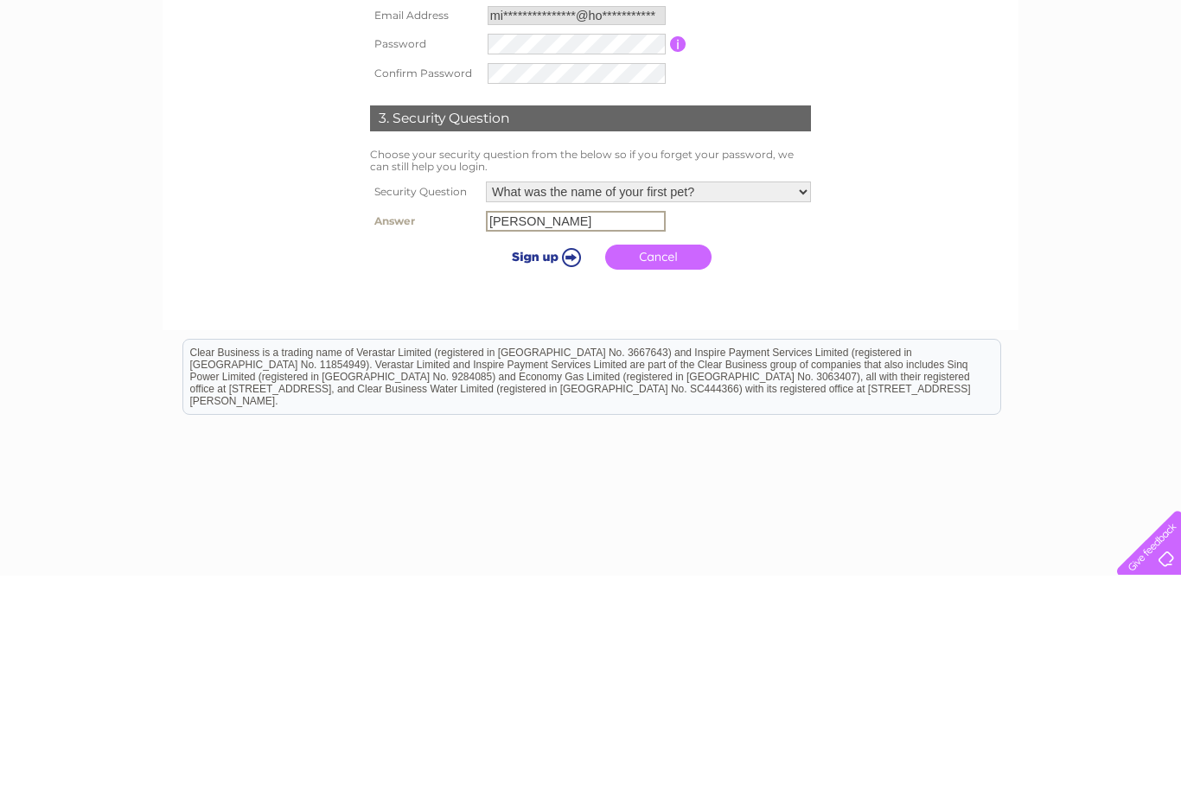
type input "[PERSON_NAME]"
click at [638, 465] on link "Cancel" at bounding box center [658, 477] width 106 height 25
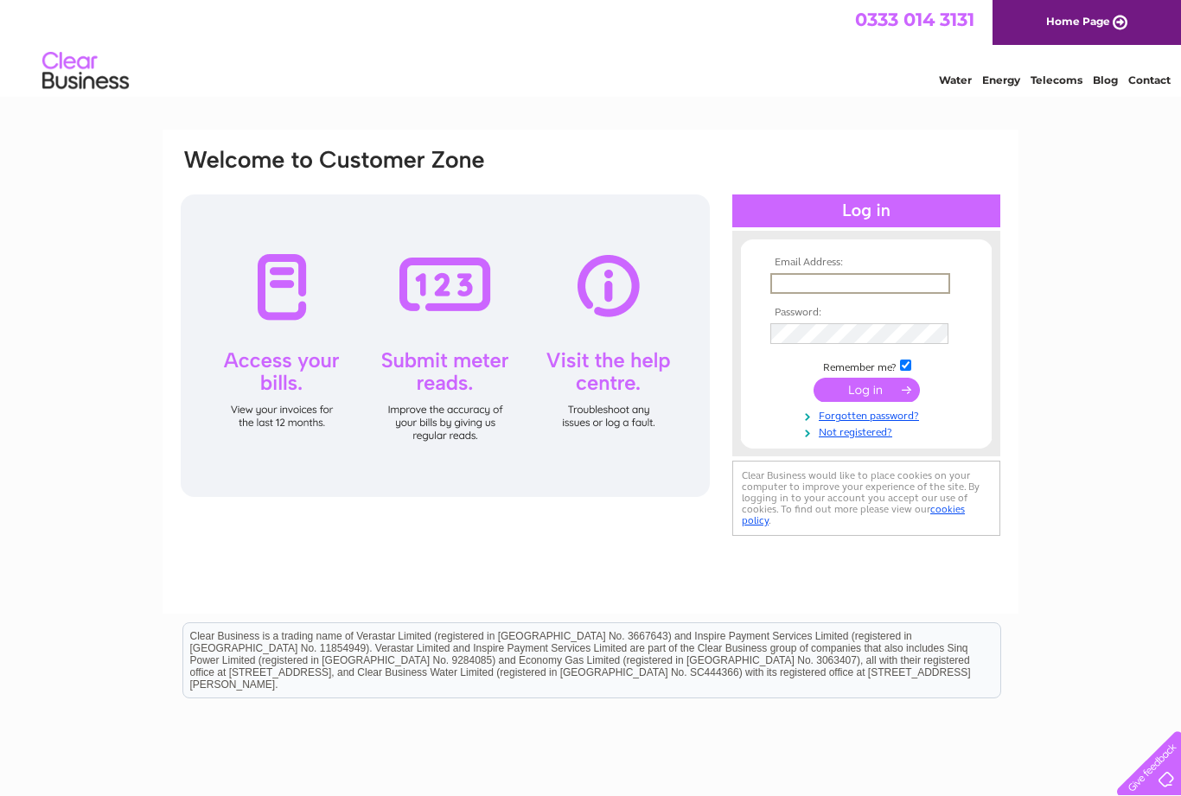
click at [845, 432] on link "Not registered?" at bounding box center [868, 431] width 196 height 16
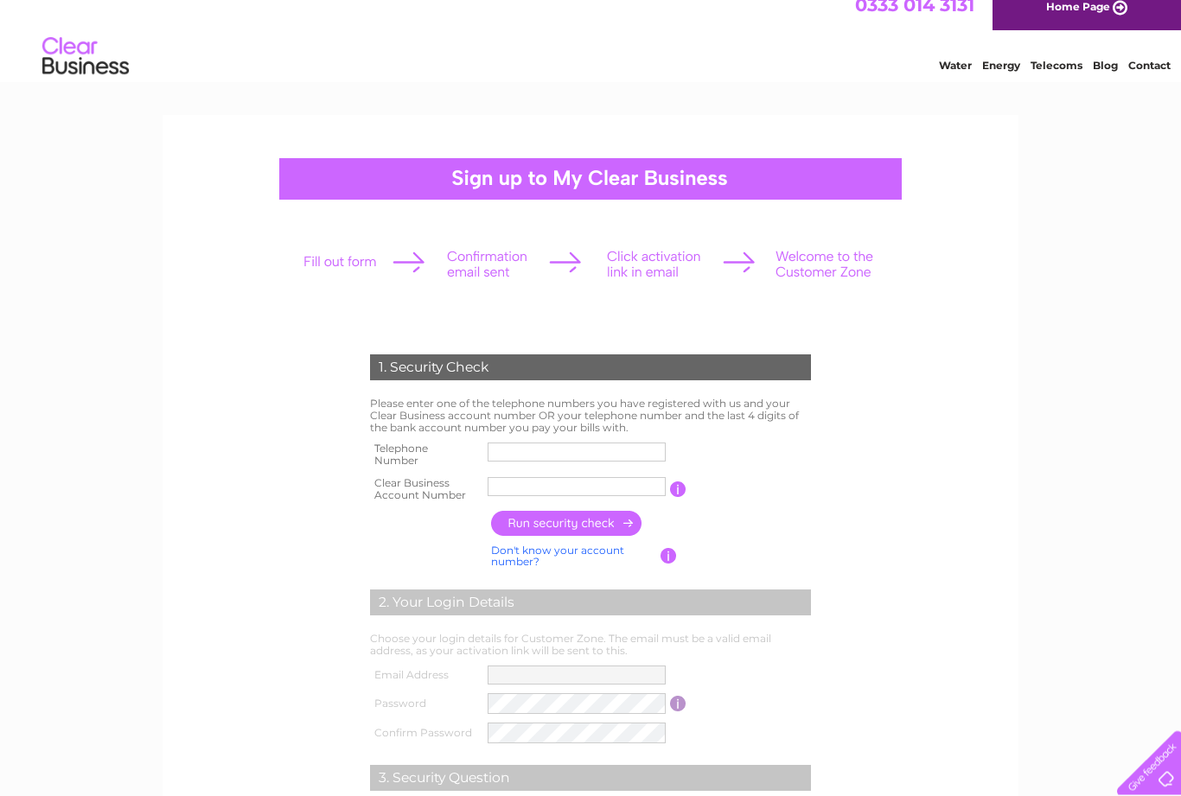
scroll to position [17, 0]
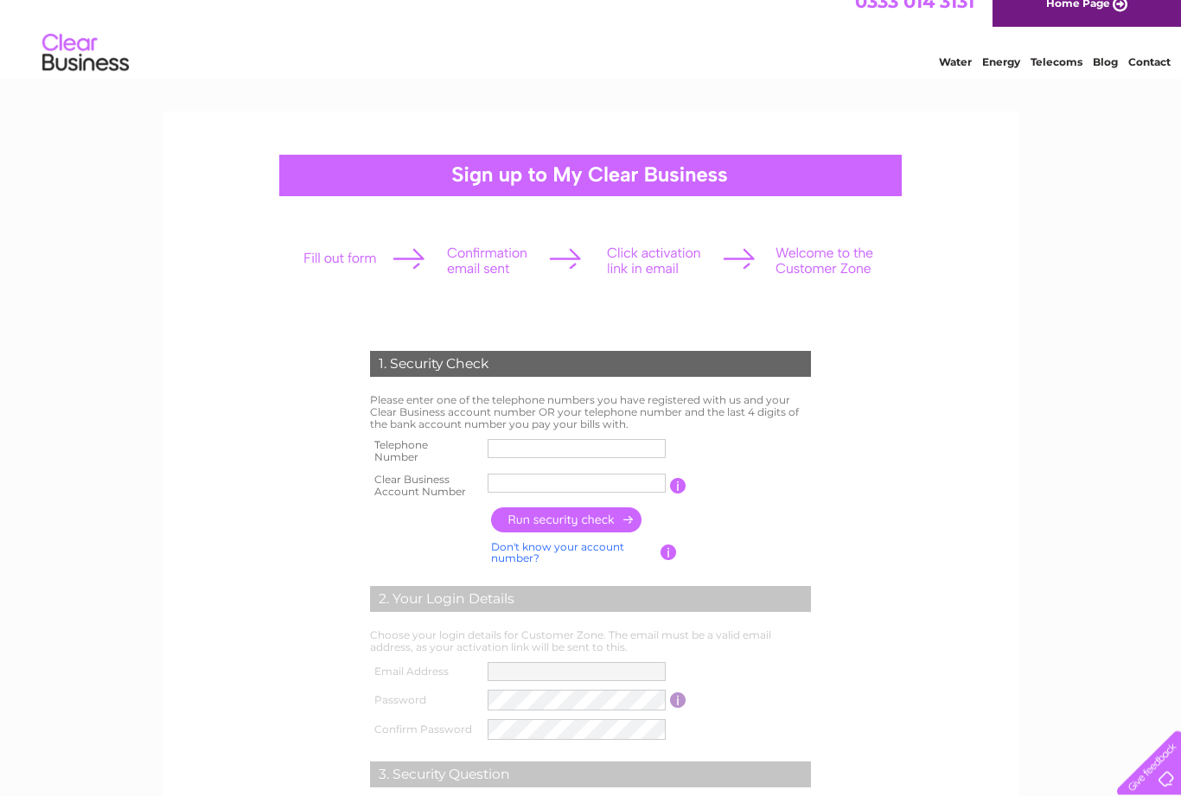
click at [522, 435] on td at bounding box center [576, 452] width 187 height 35
click at [527, 446] on input "text" at bounding box center [577, 449] width 178 height 19
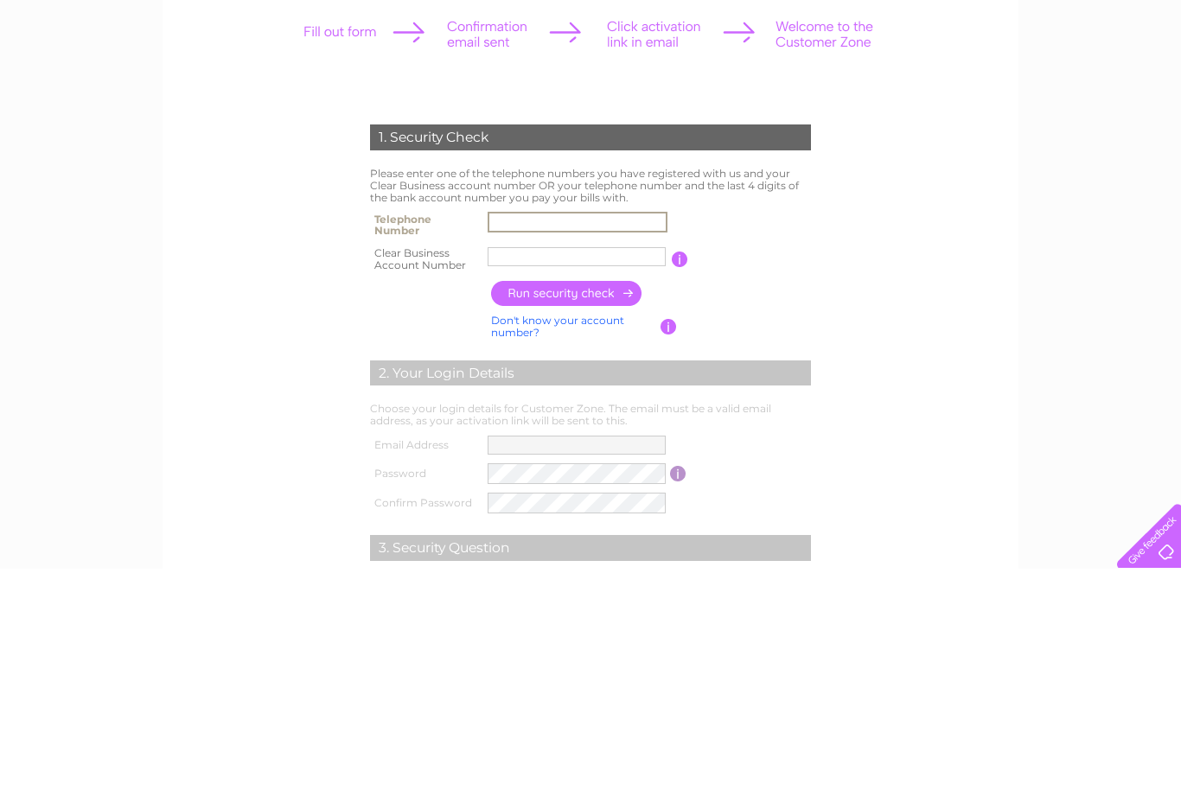
type input "07958178609"
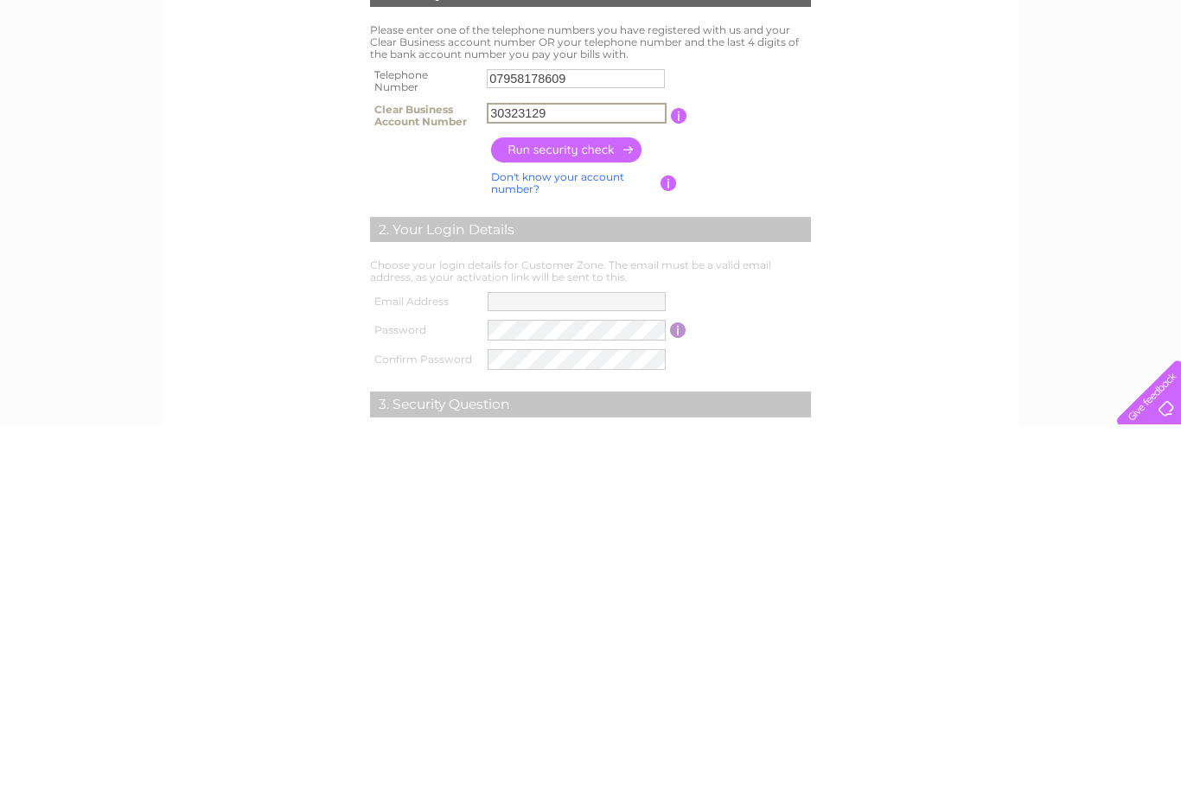
type input "30323129"
click at [538, 508] on input "button" at bounding box center [567, 520] width 152 height 25
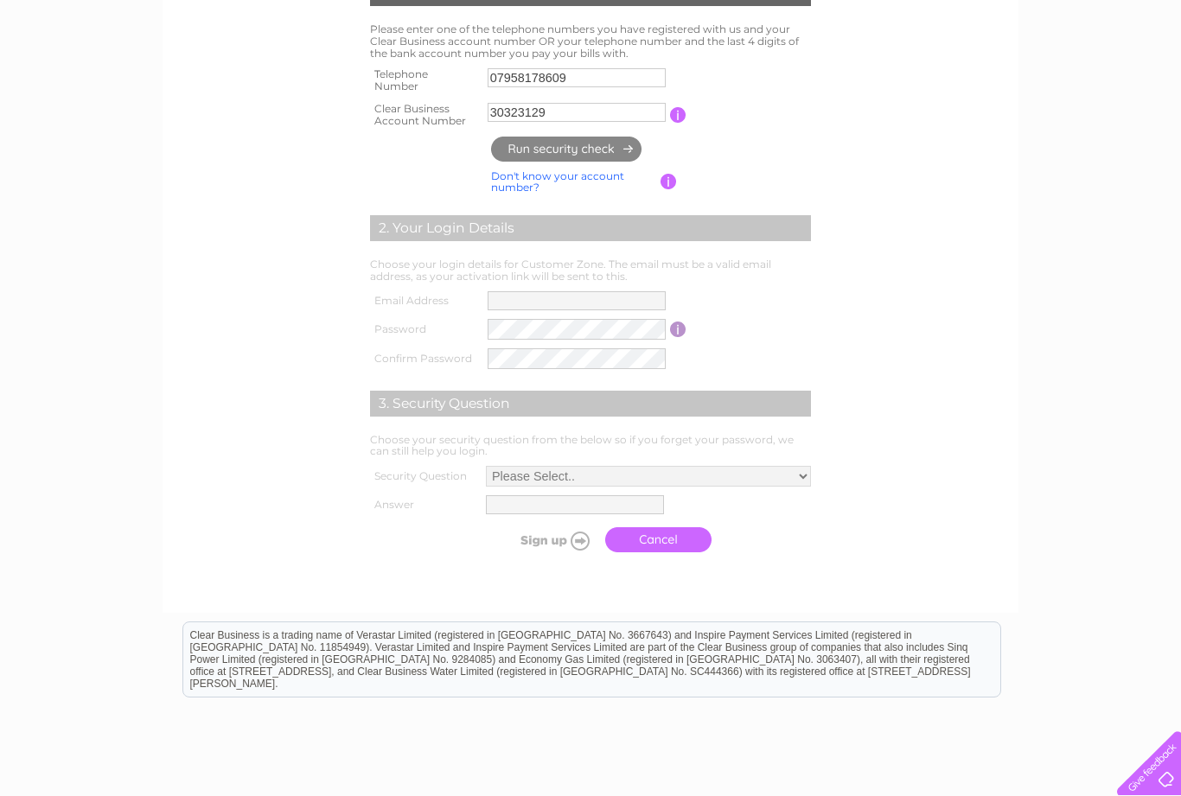
type input "**********"
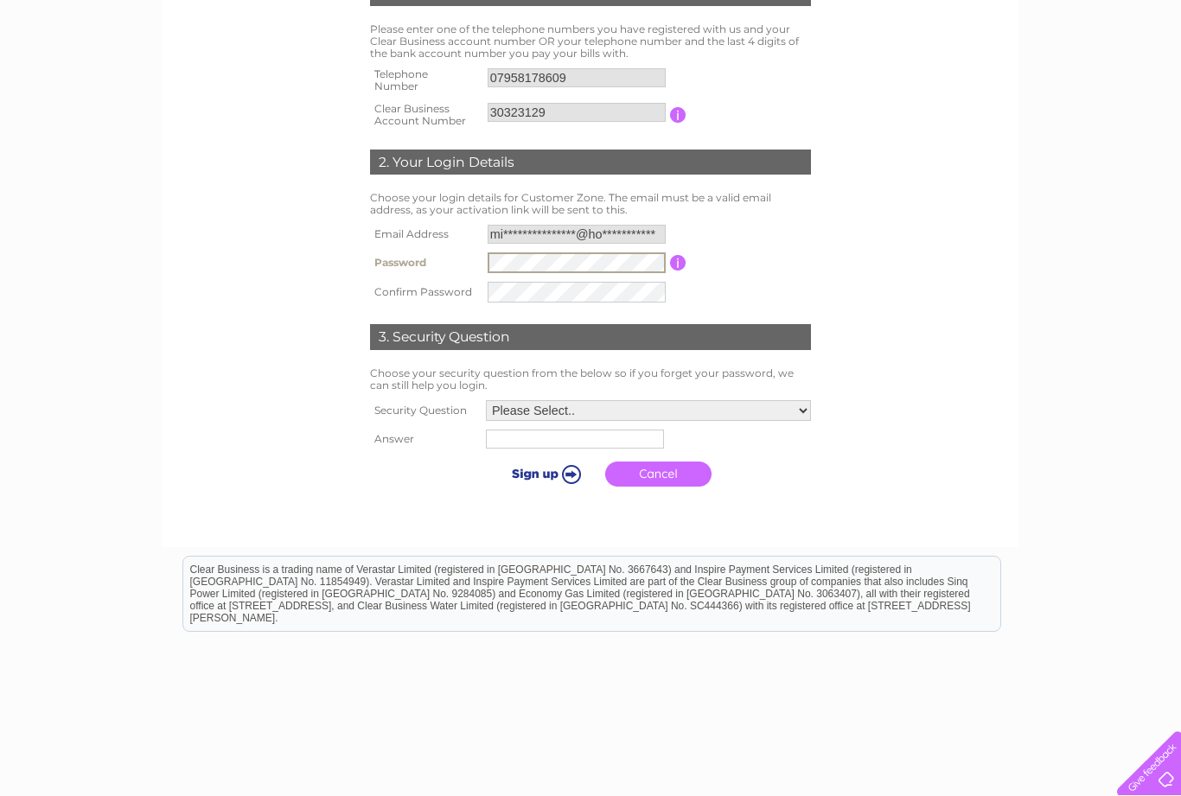
scroll to position [388, 0]
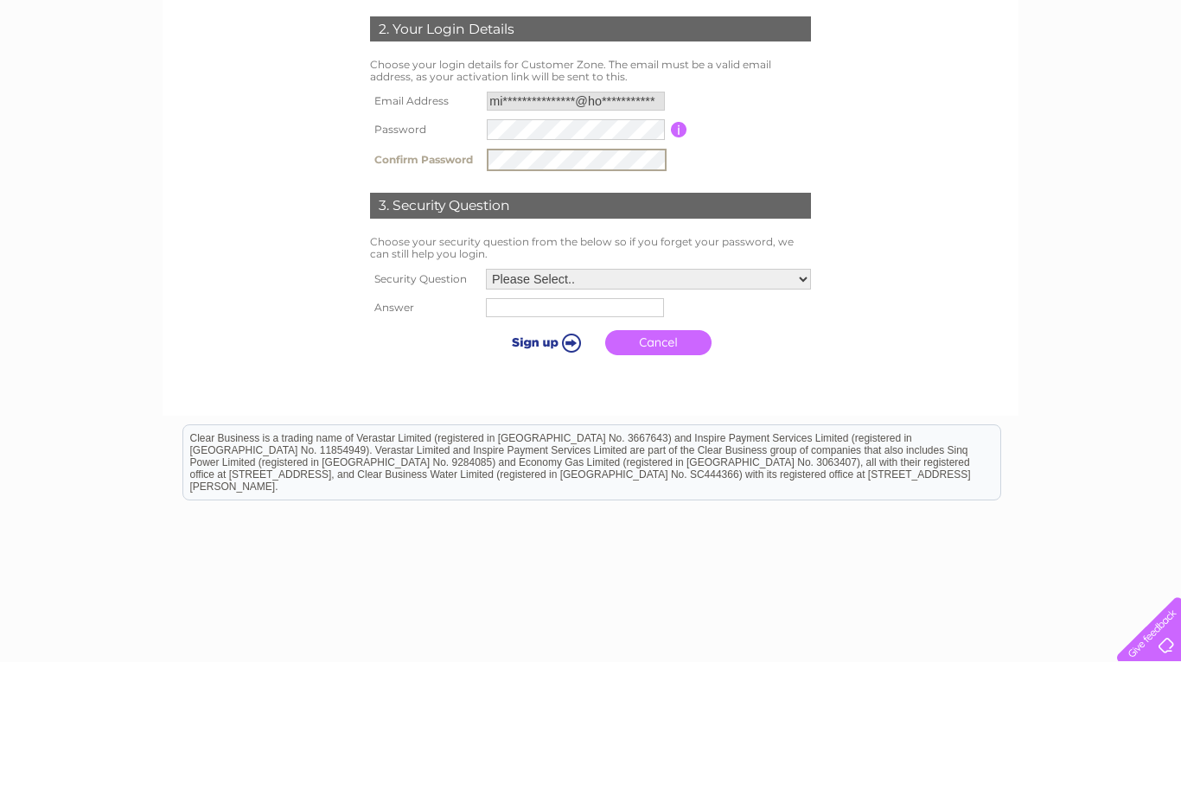
click at [806, 403] on select "Please Select.. In what town or city was your first job? In what town or city d…" at bounding box center [648, 413] width 325 height 21
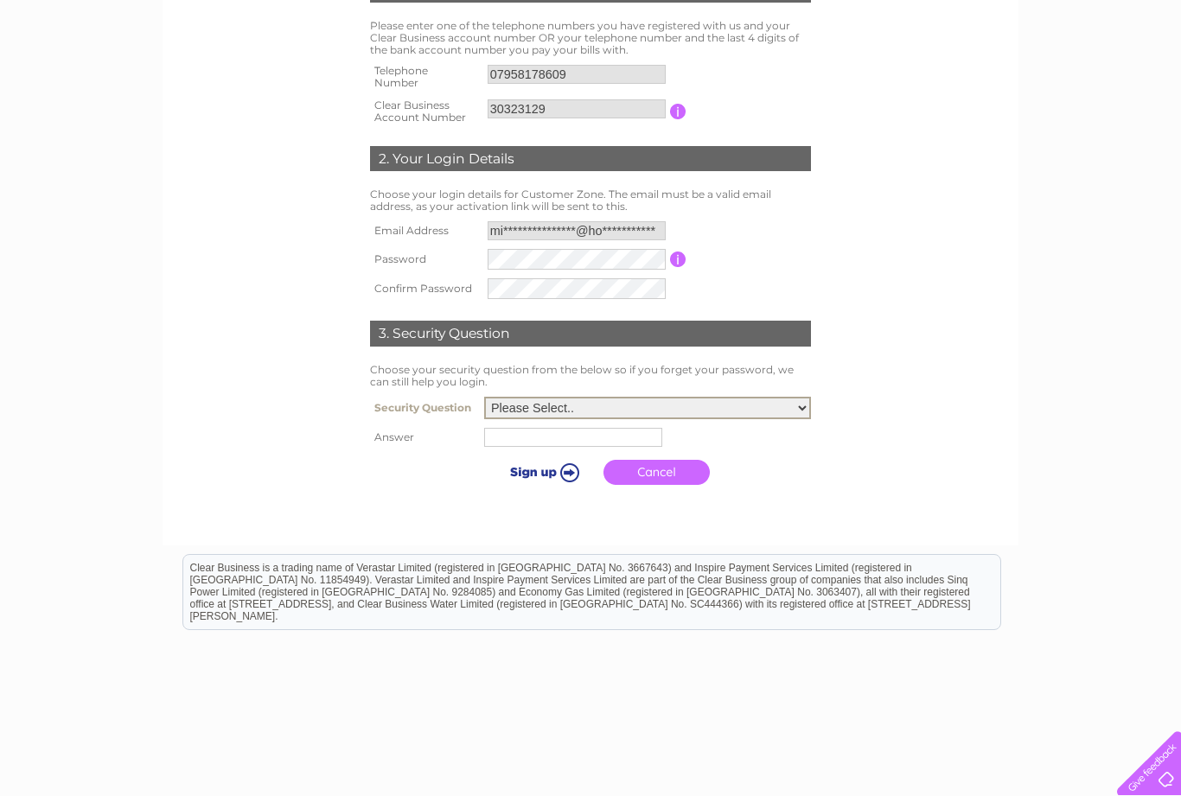
select select "5"
click at [484, 431] on input "text" at bounding box center [573, 437] width 178 height 19
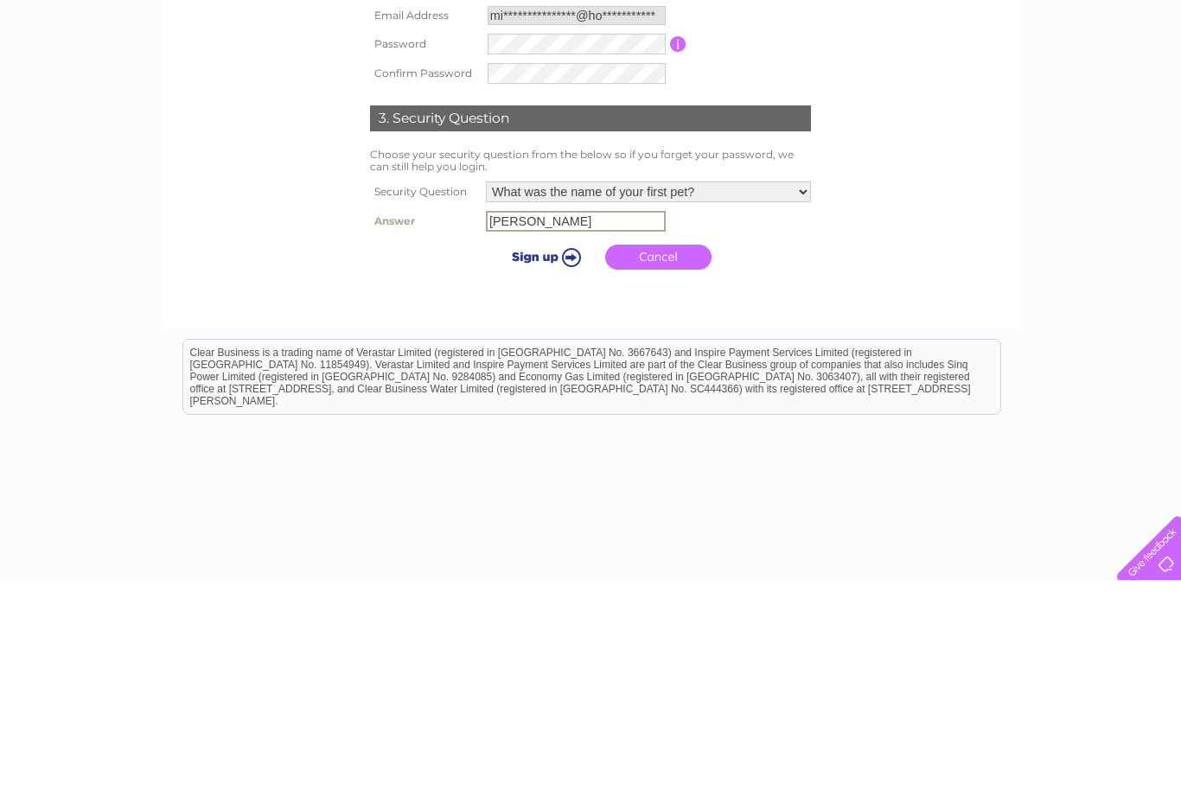
type input "Rufus"
click at [518, 460] on input "submit" at bounding box center [543, 472] width 106 height 24
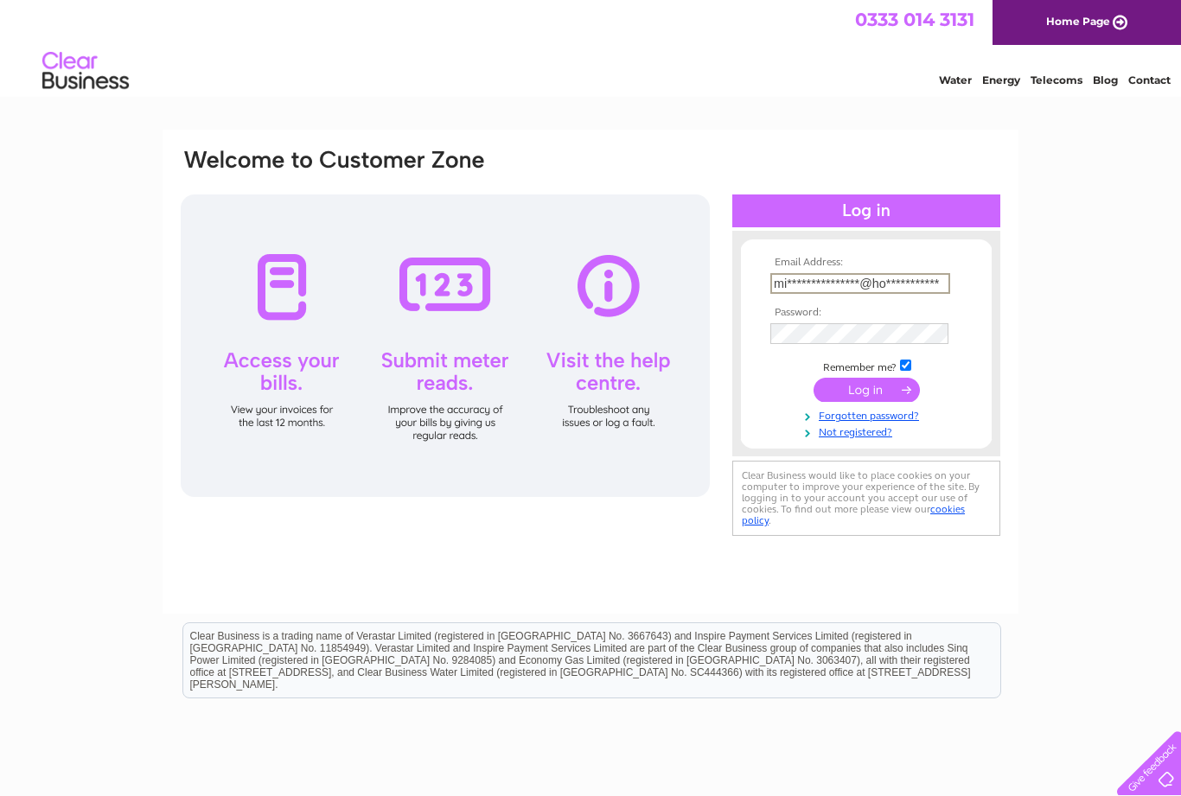
click at [866, 402] on input "submit" at bounding box center [867, 390] width 106 height 24
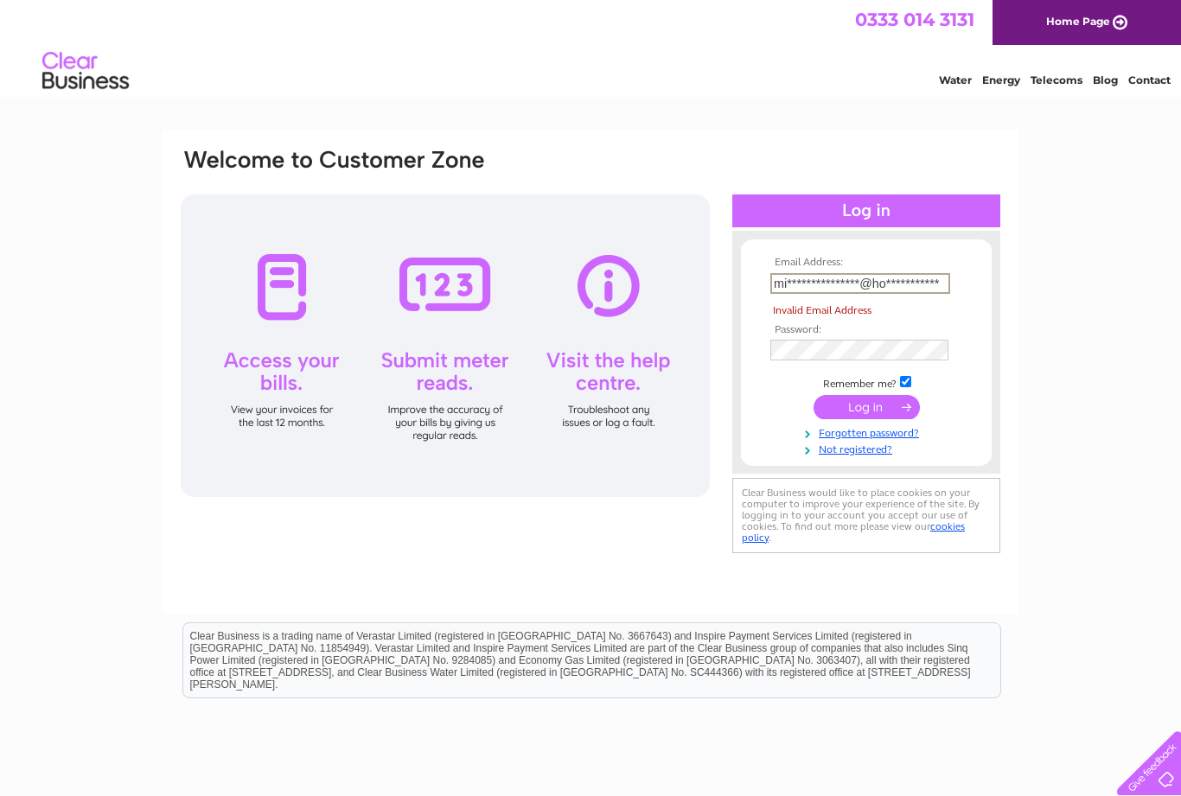
click at [942, 277] on input "**********" at bounding box center [860, 283] width 180 height 21
click at [947, 277] on input "**********" at bounding box center [860, 283] width 180 height 21
click at [948, 278] on input "**********" at bounding box center [860, 283] width 180 height 21
click at [950, 271] on td "**********" at bounding box center [866, 283] width 201 height 29
click at [938, 278] on input "**********" at bounding box center [860, 283] width 180 height 21
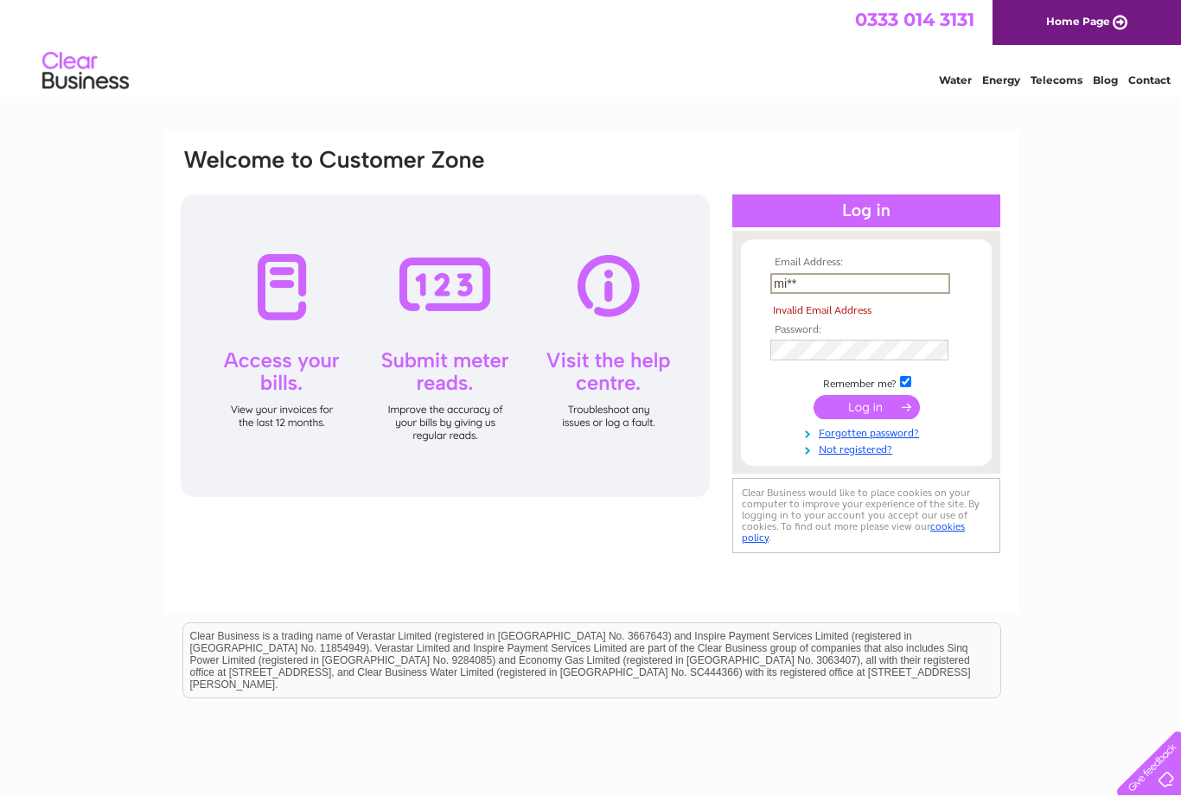
type input "mi"
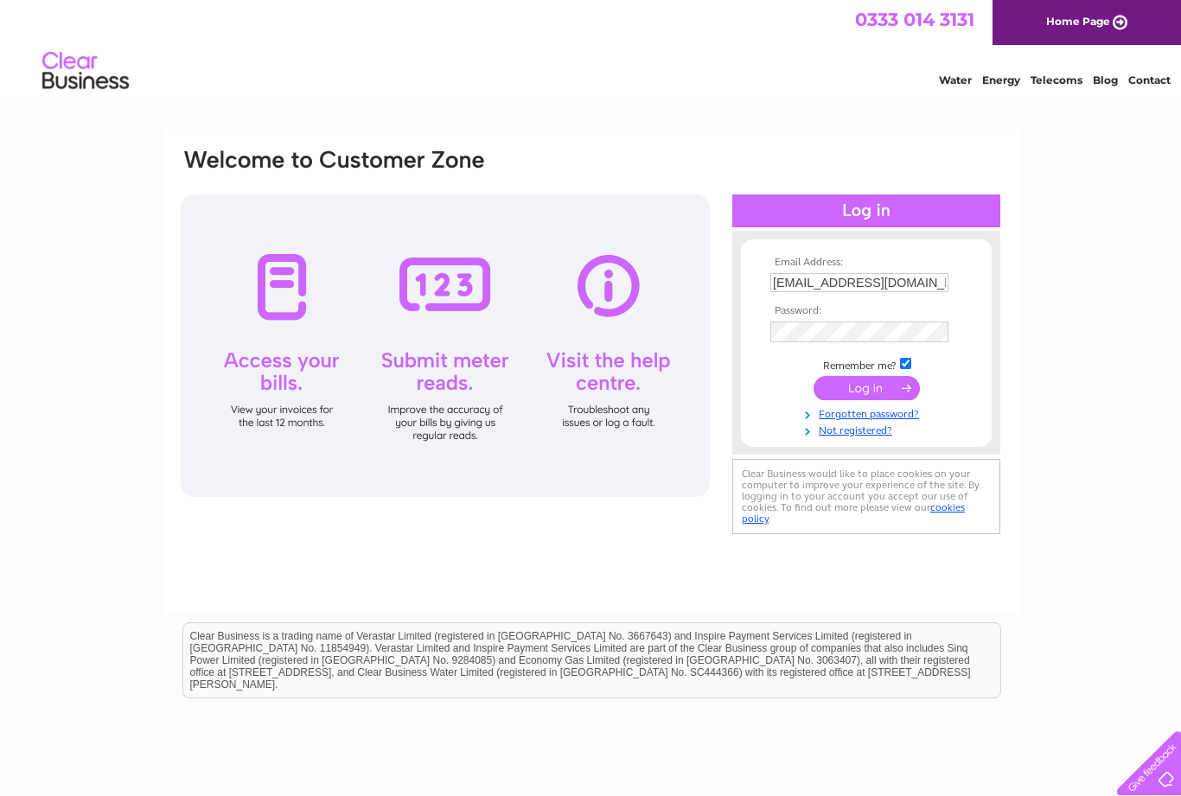
type input "Michellebailey777@hotmail.co.uk"
click at [854, 382] on input "submit" at bounding box center [867, 388] width 106 height 24
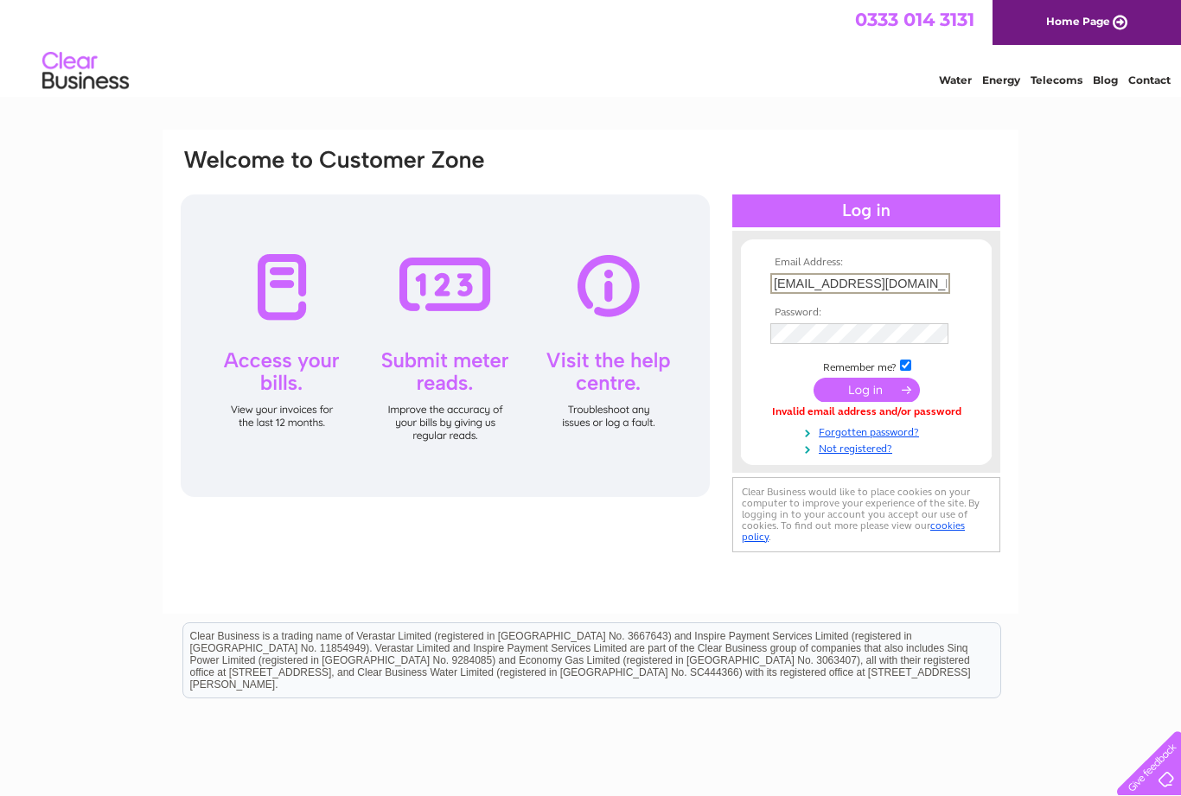
scroll to position [0, 19]
click at [898, 431] on link "Forgotten password?" at bounding box center [868, 431] width 196 height 16
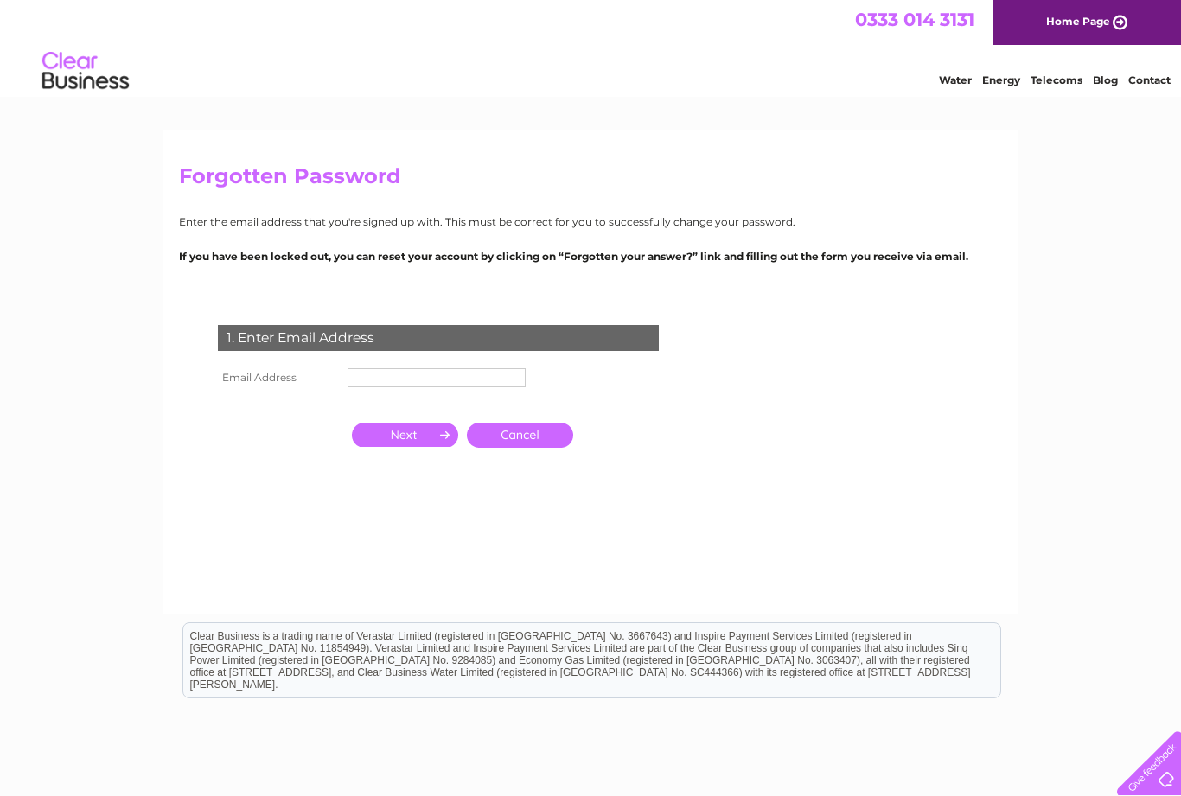
click at [368, 368] on input "text" at bounding box center [437, 377] width 178 height 19
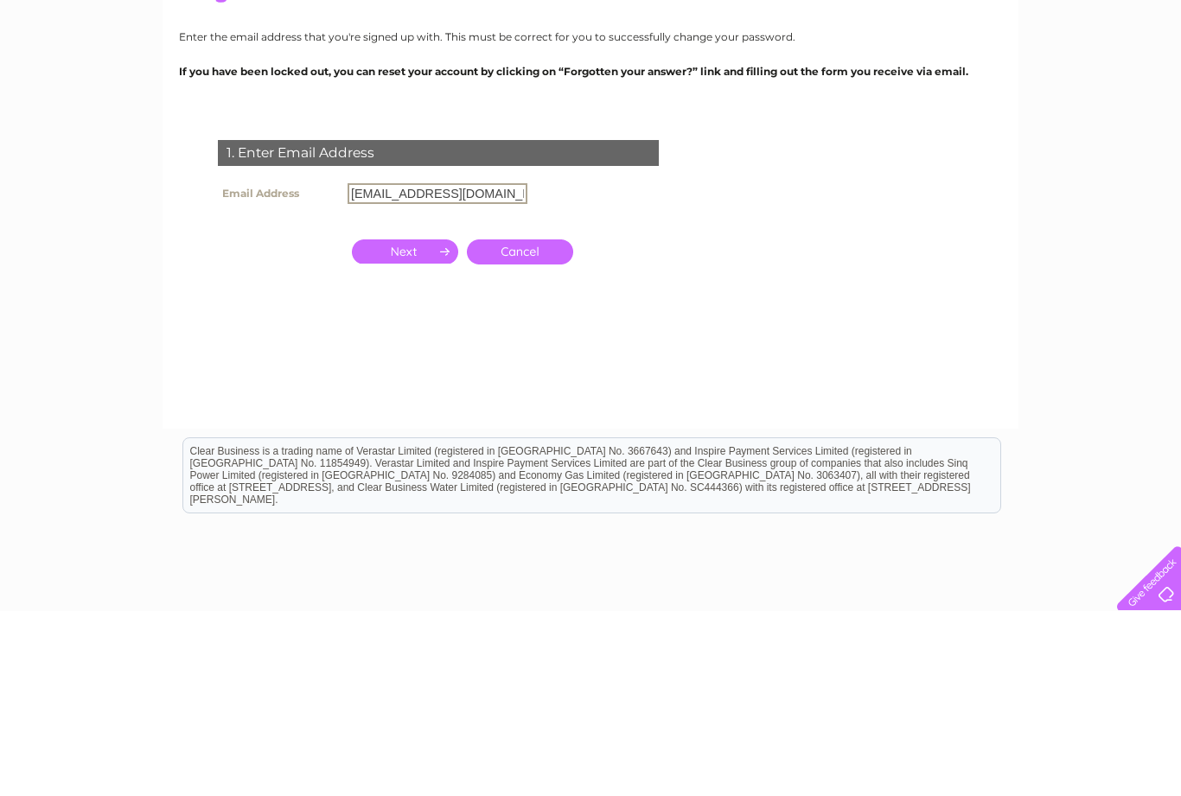
type input "Michellebailey777@hotmail.co.uk"
click at [406, 425] on input "button" at bounding box center [405, 437] width 106 height 24
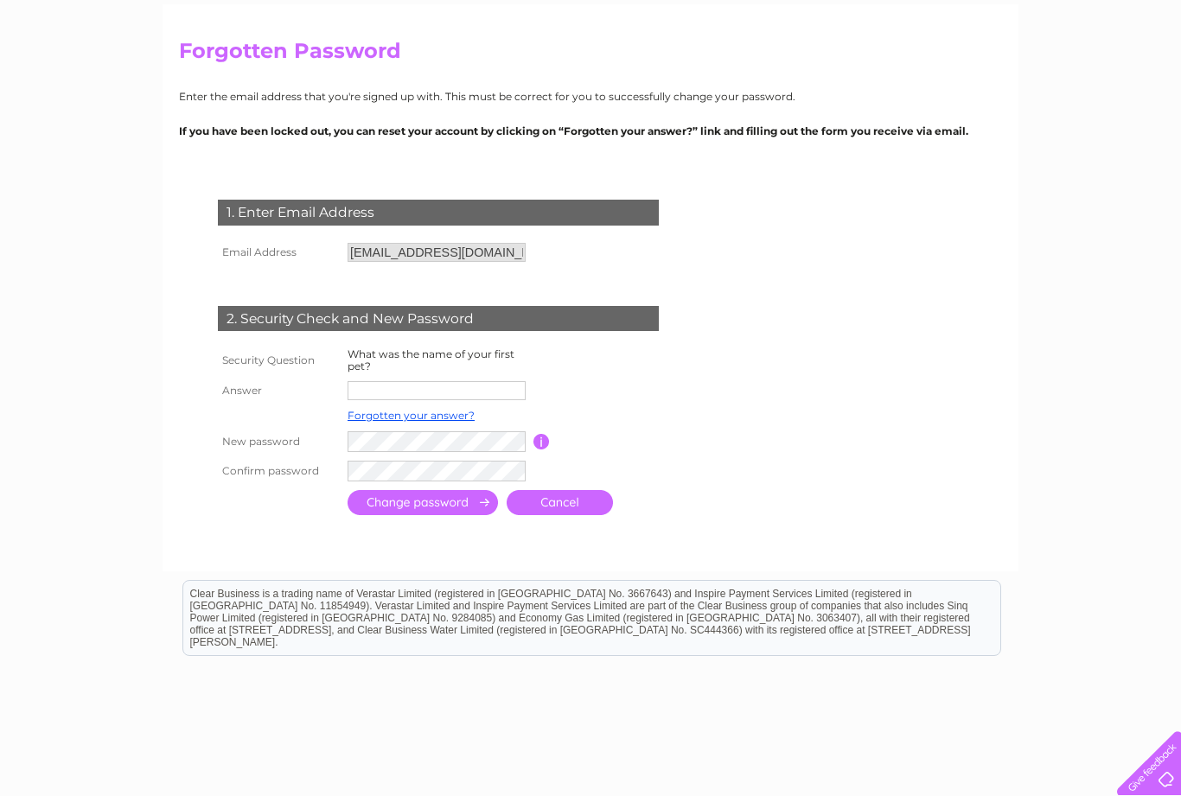
click at [379, 381] on input "text" at bounding box center [437, 390] width 178 height 19
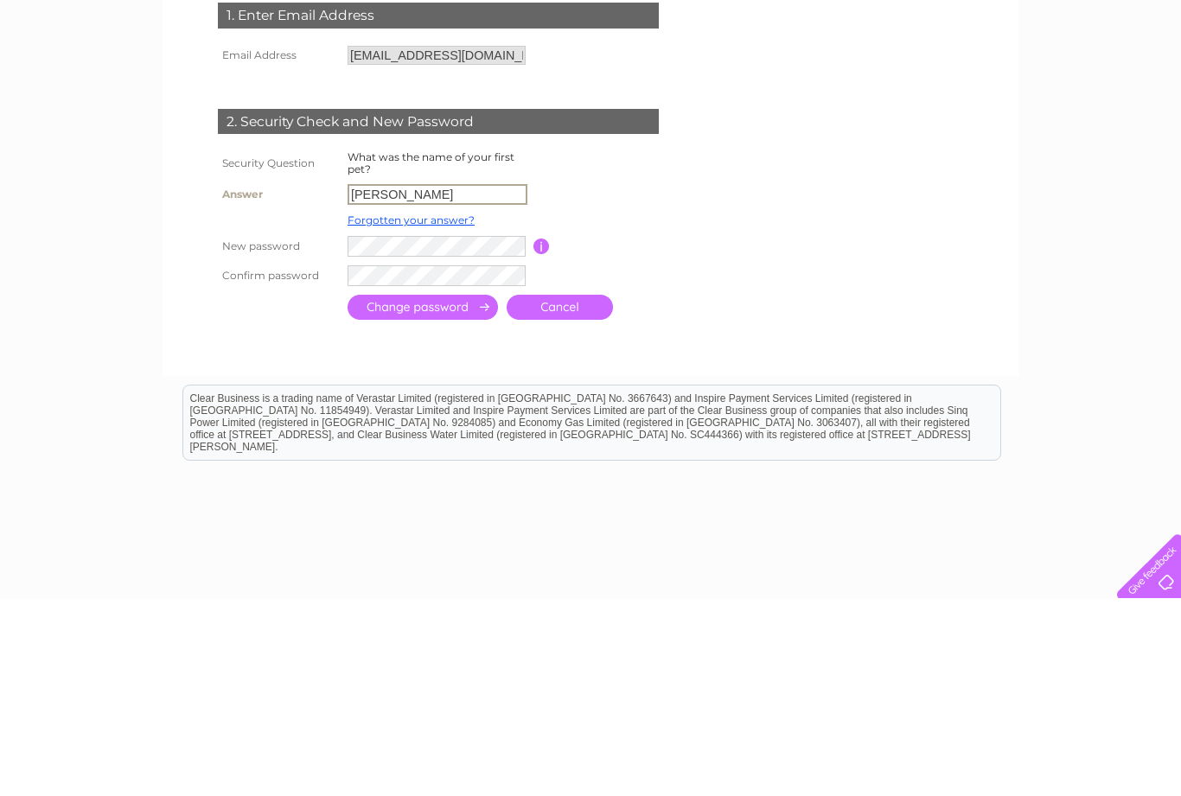
type input "Rufus"
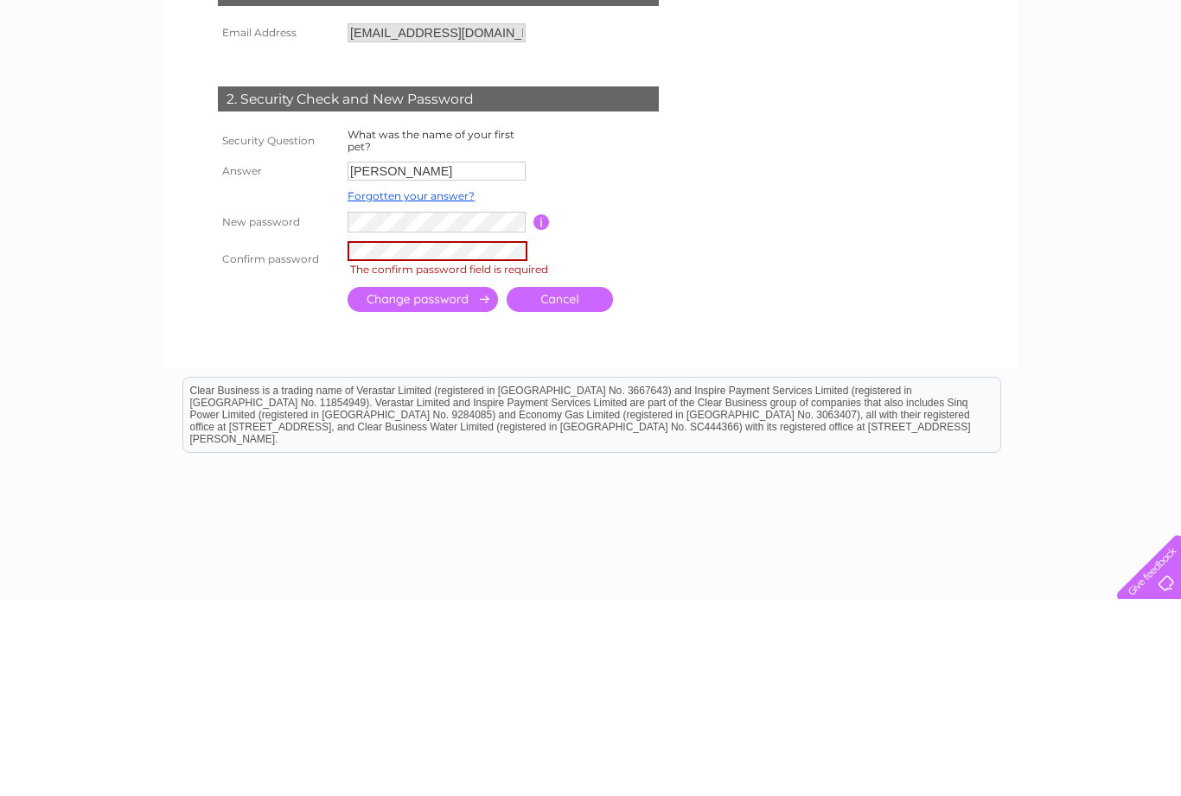
scroll to position [150, 0]
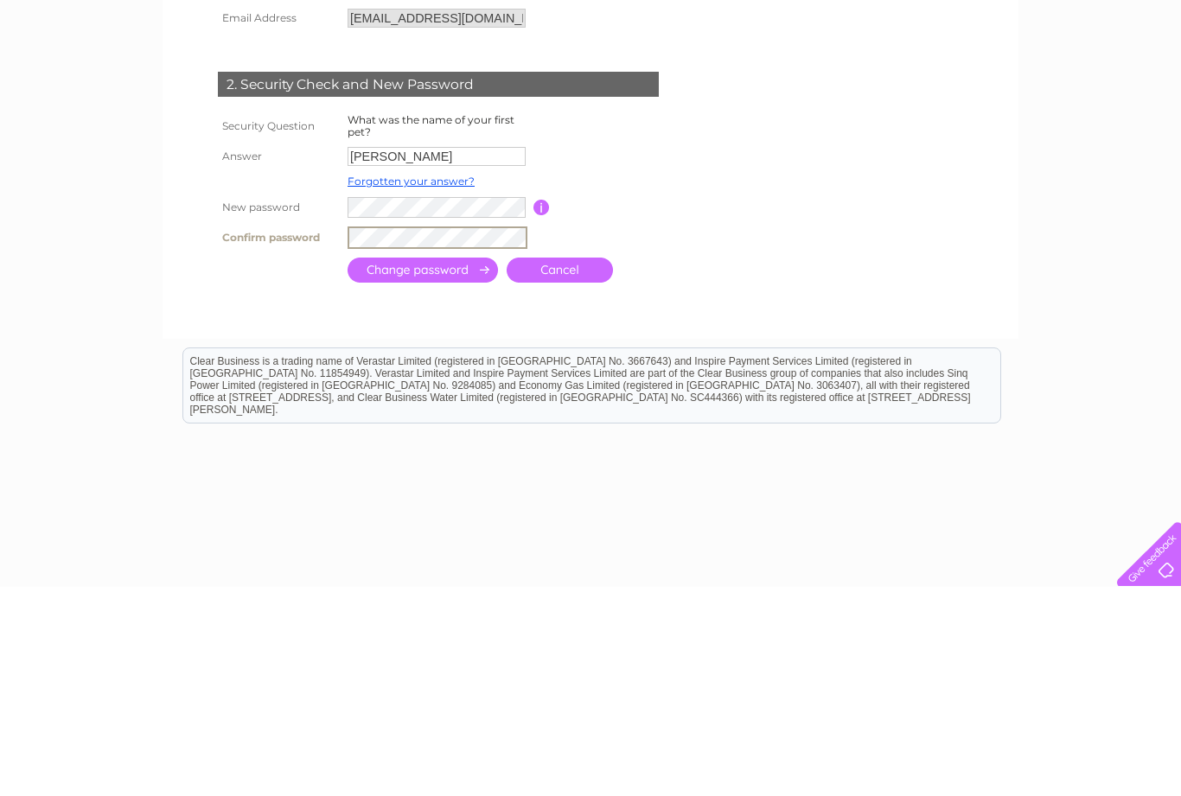
click at [411, 467] on input "submit" at bounding box center [423, 479] width 150 height 25
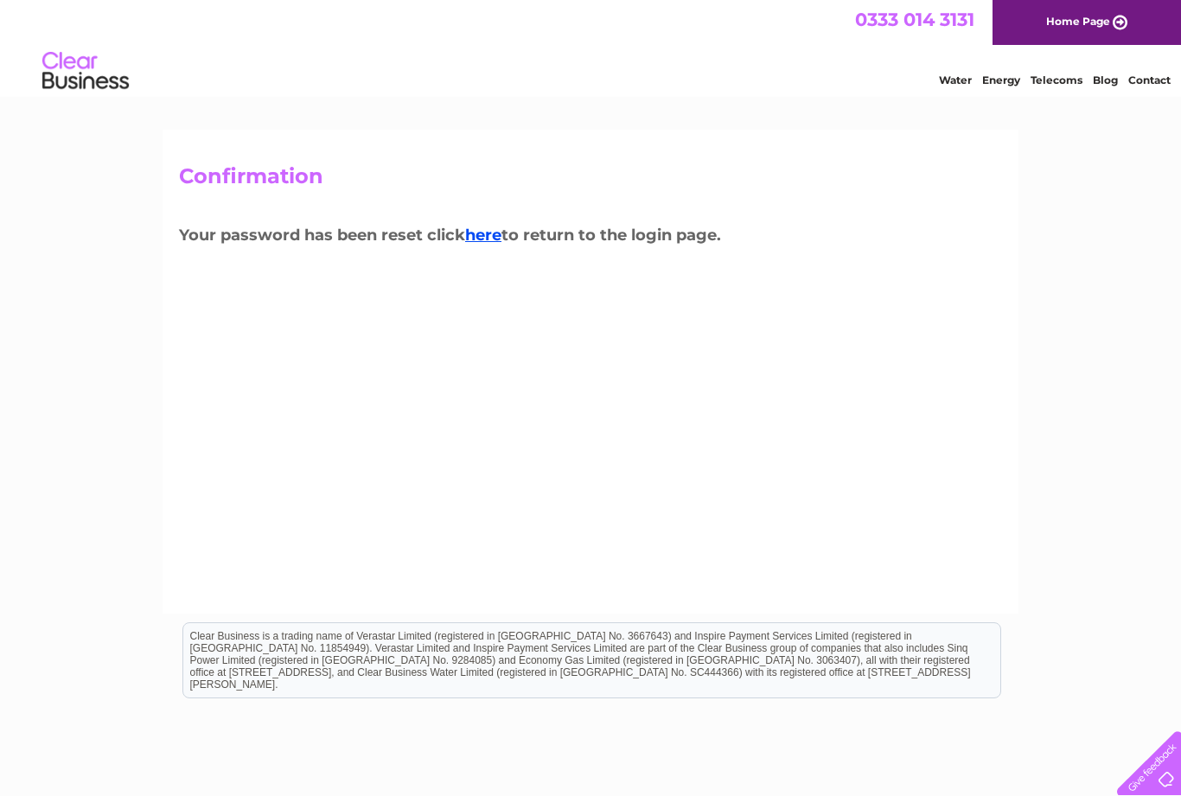
click at [474, 226] on link "here" at bounding box center [483, 235] width 36 height 19
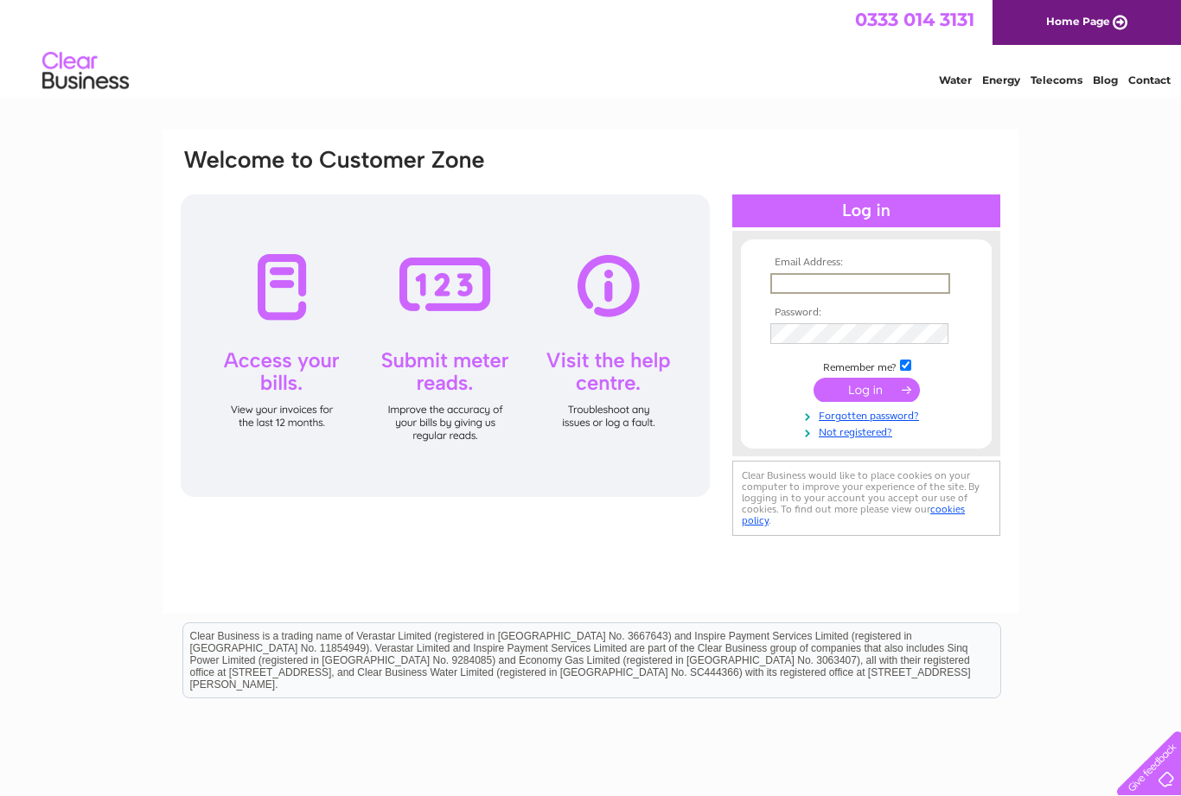
type input "[EMAIL_ADDRESS][DOMAIN_NAME]"
click at [863, 382] on input "submit" at bounding box center [867, 388] width 106 height 24
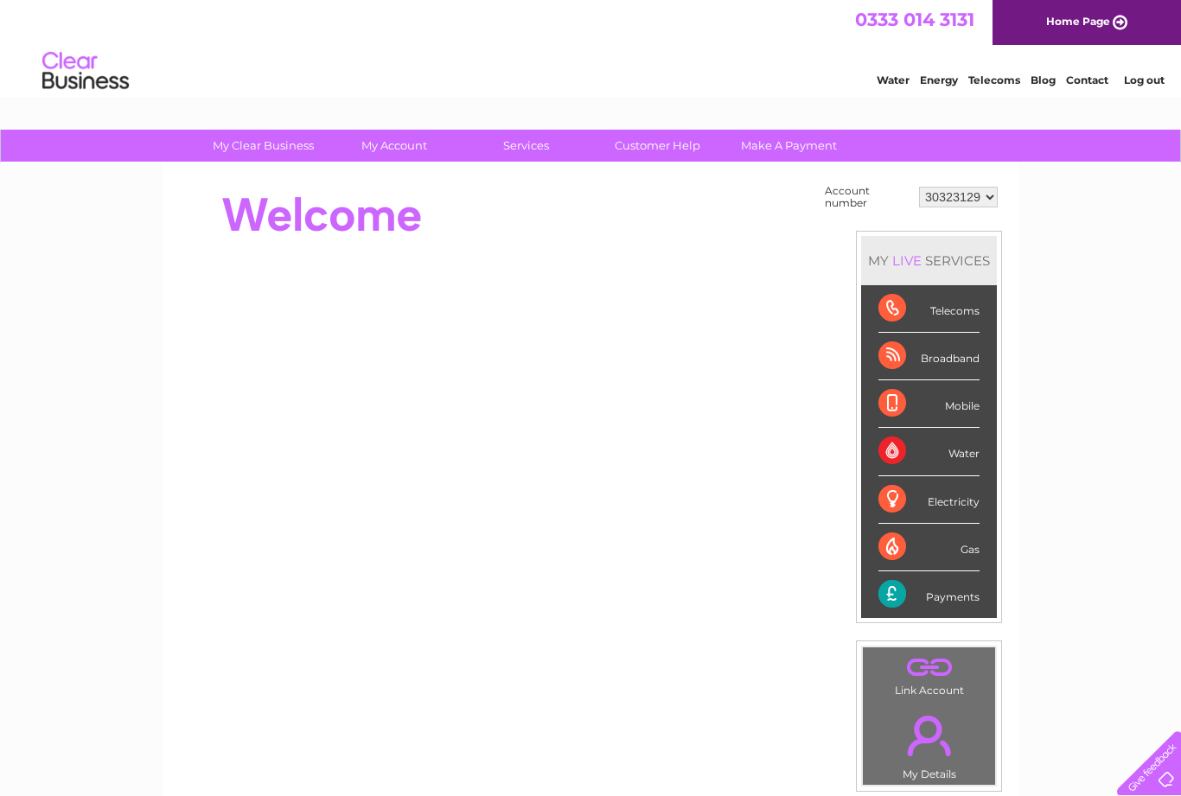
click at [1102, 484] on div "My Clear Business Login Details My Details My Preferences Link Account My Accou…" at bounding box center [590, 617] width 1181 height 975
click at [656, 146] on link "Customer Help" at bounding box center [657, 146] width 143 height 32
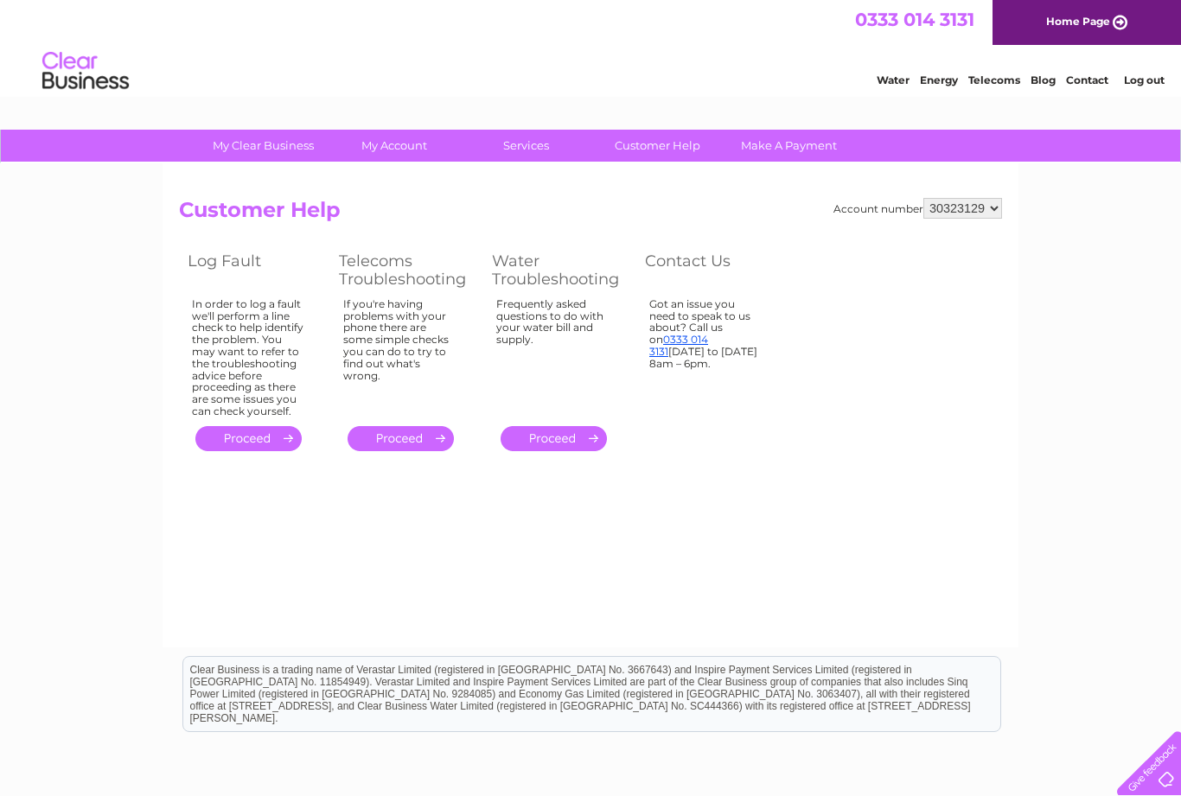
click at [395, 426] on link "." at bounding box center [401, 438] width 106 height 25
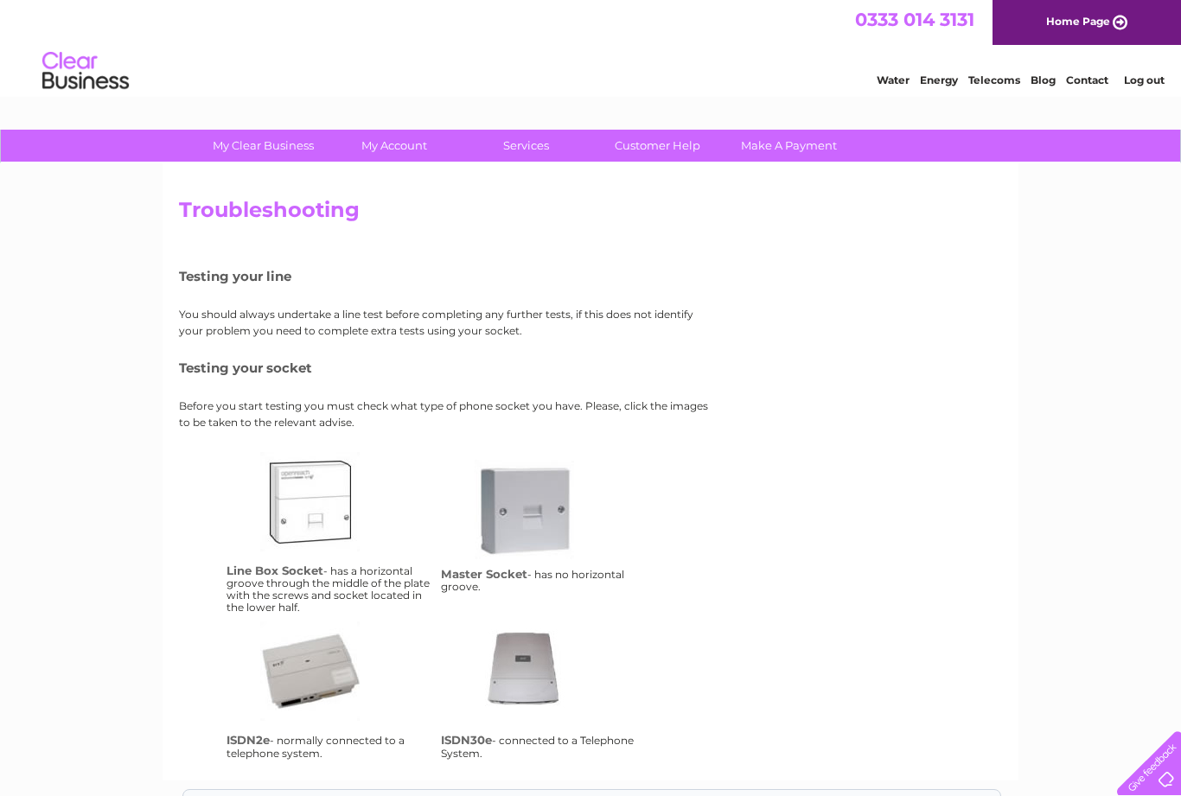
click at [645, 141] on link "Customer Help" at bounding box center [657, 146] width 143 height 32
